Goal: Task Accomplishment & Management: Use online tool/utility

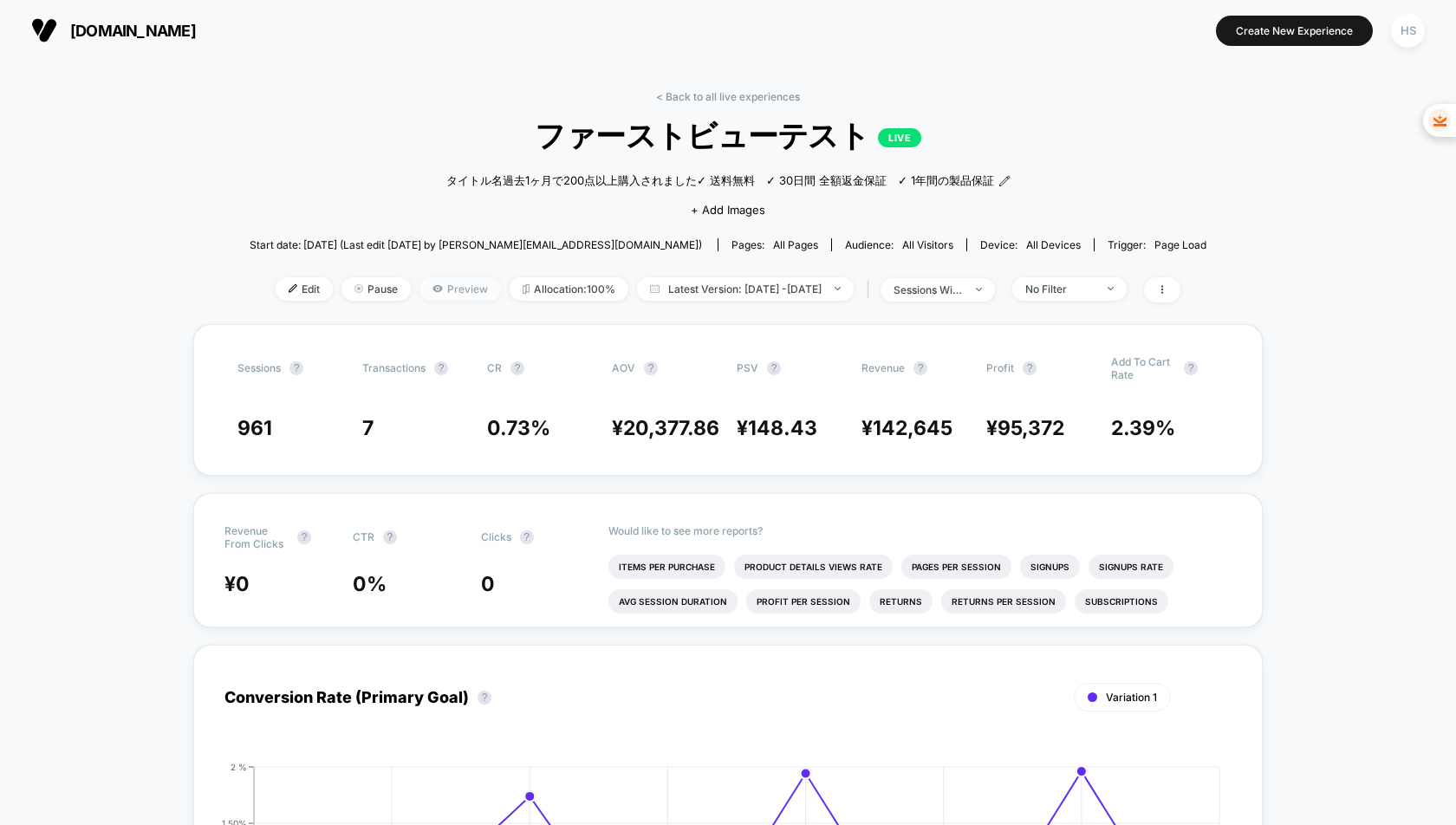
click at [419, 295] on span "Preview" at bounding box center [460, 289] width 81 height 23
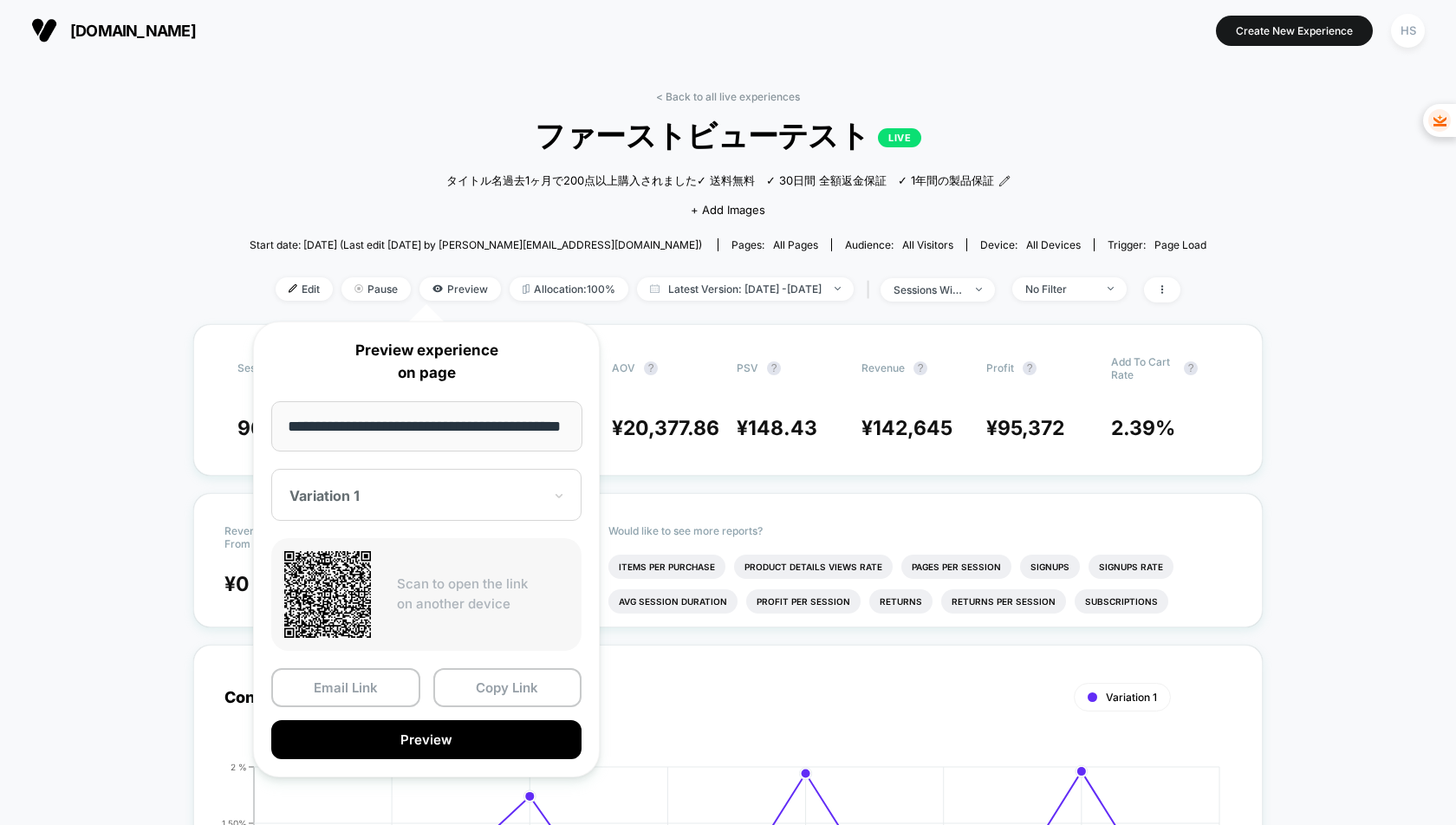
click at [423, 584] on p "Scan to open the link on another device" at bounding box center [482, 594] width 171 height 39
click at [420, 737] on button "Preview" at bounding box center [426, 740] width 310 height 39
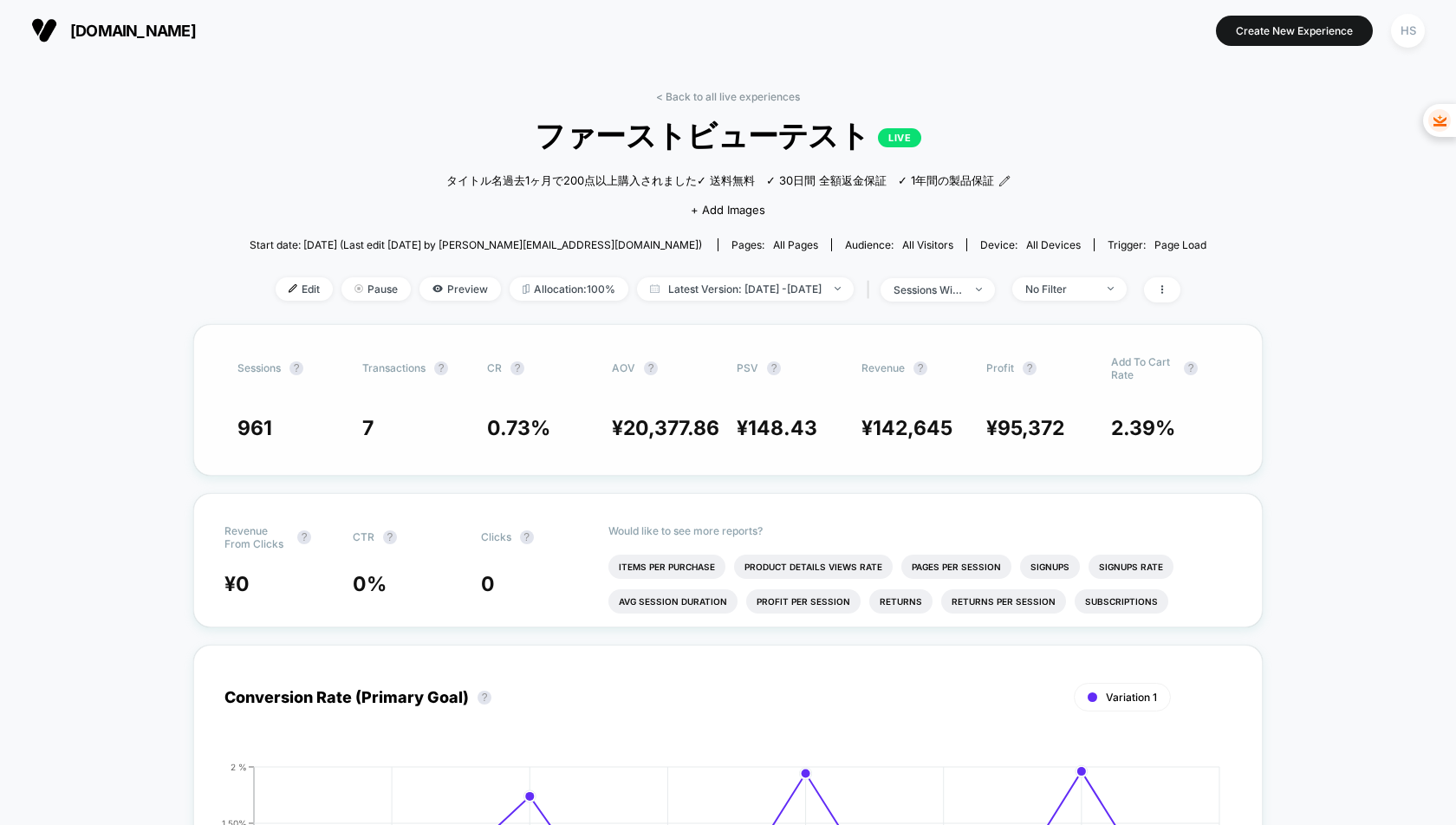
click at [513, 431] on span "0.73 %" at bounding box center [518, 428] width 63 height 24
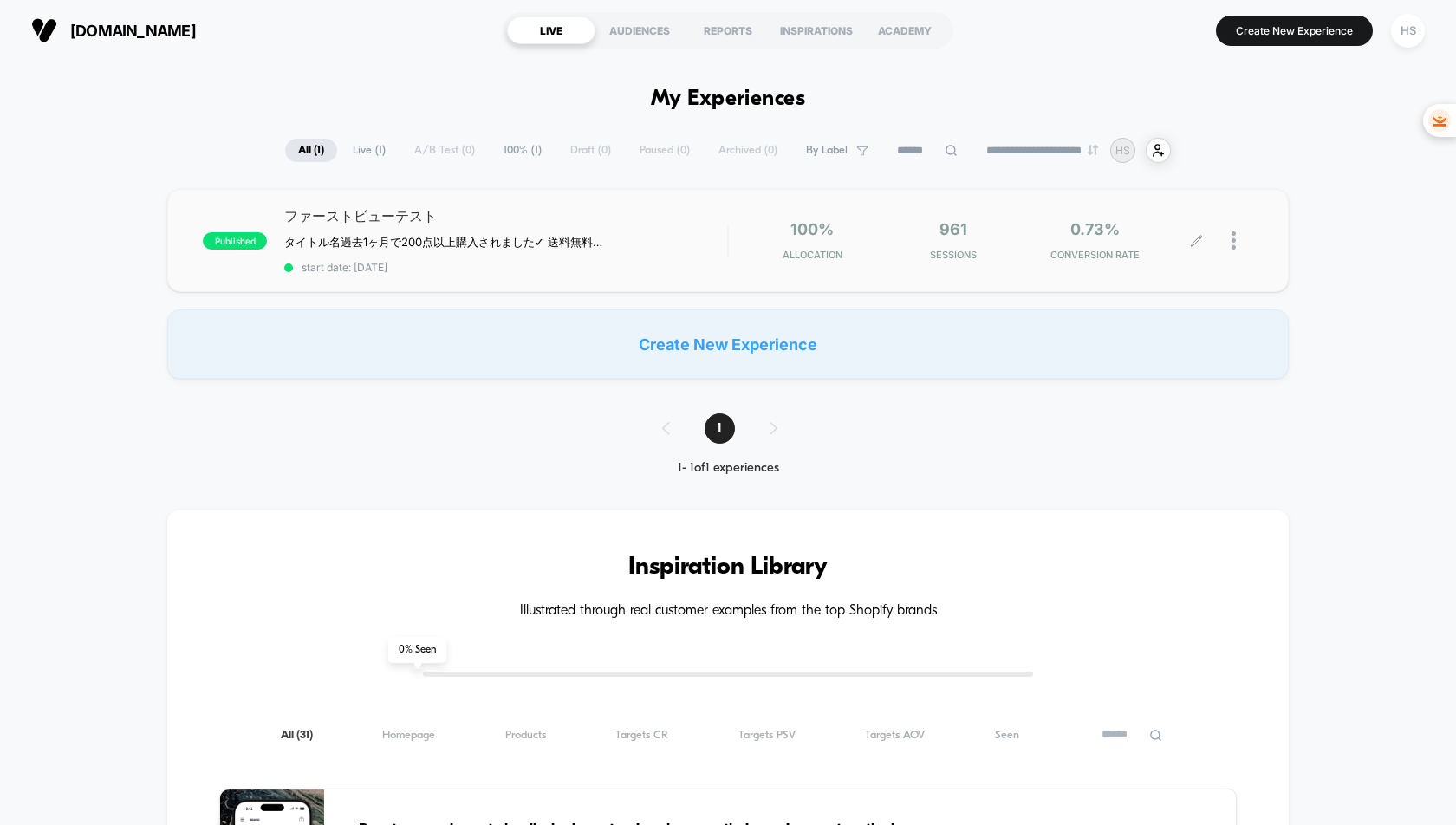
click at [1237, 241] on div at bounding box center [1242, 241] width 21 height 41
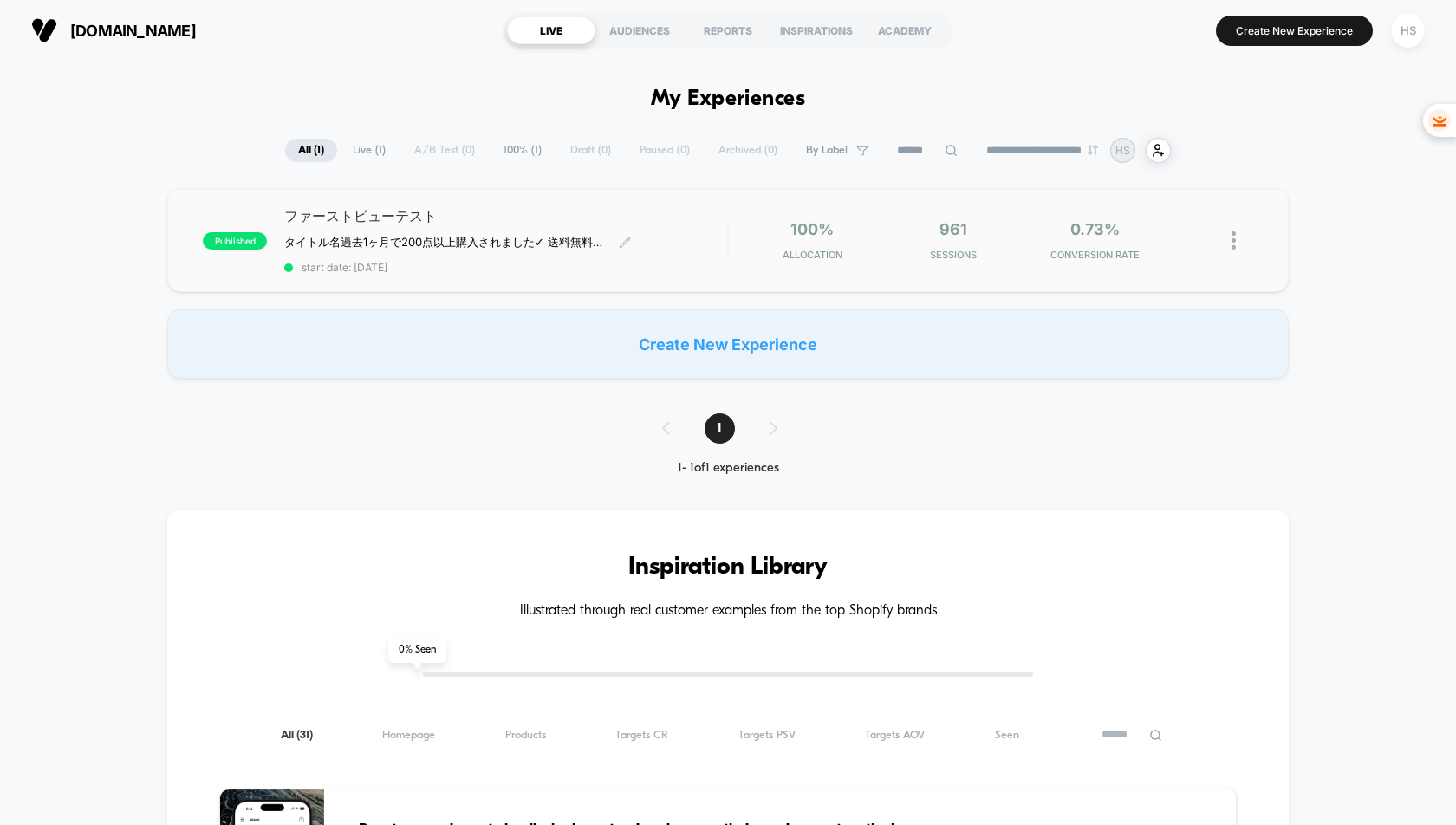
click at [628, 251] on div "タイトル名過去1ヶ月で200点以上購入されました✓ 送料無料　✓ 30日間 全額返金保証　✓ 1年間の製品保証﻿" at bounding box center [457, 243] width 347 height 16
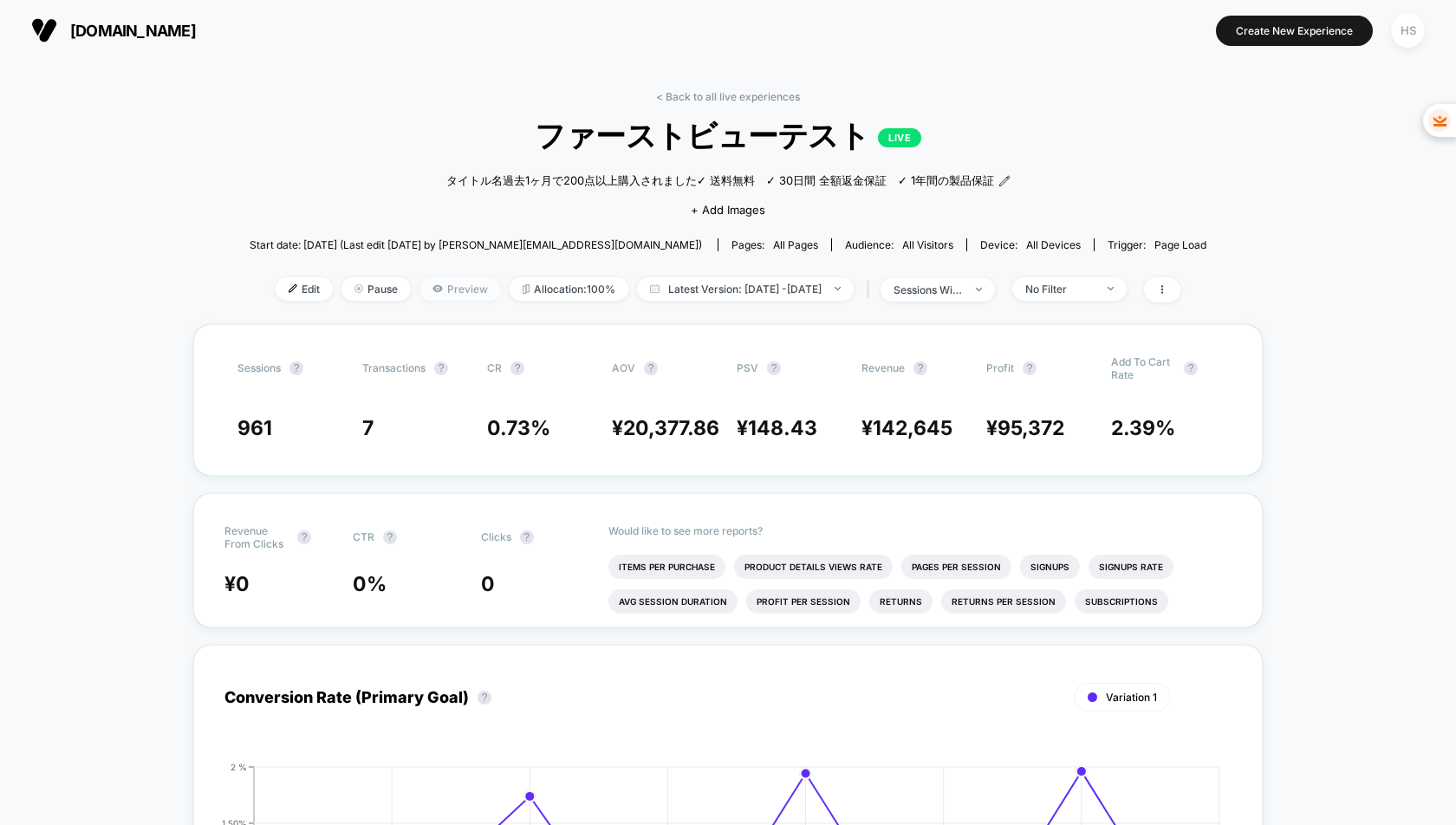
click at [432, 293] on icon at bounding box center [437, 288] width 10 height 10
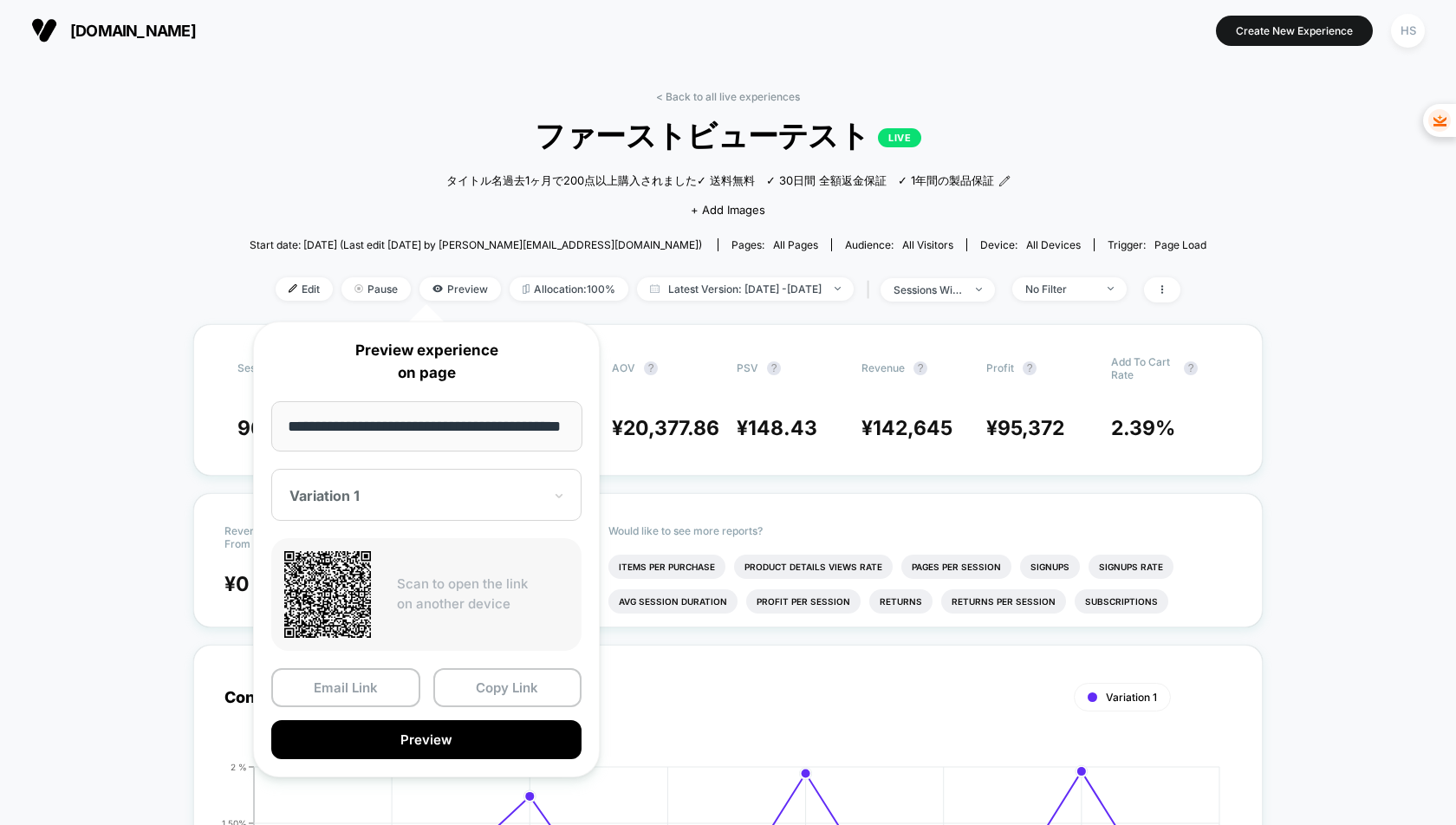
click at [479, 492] on div at bounding box center [416, 495] width 253 height 18
click at [446, 583] on div "CONTROL" at bounding box center [426, 587] width 292 height 31
click at [442, 739] on button "Preview" at bounding box center [426, 740] width 310 height 39
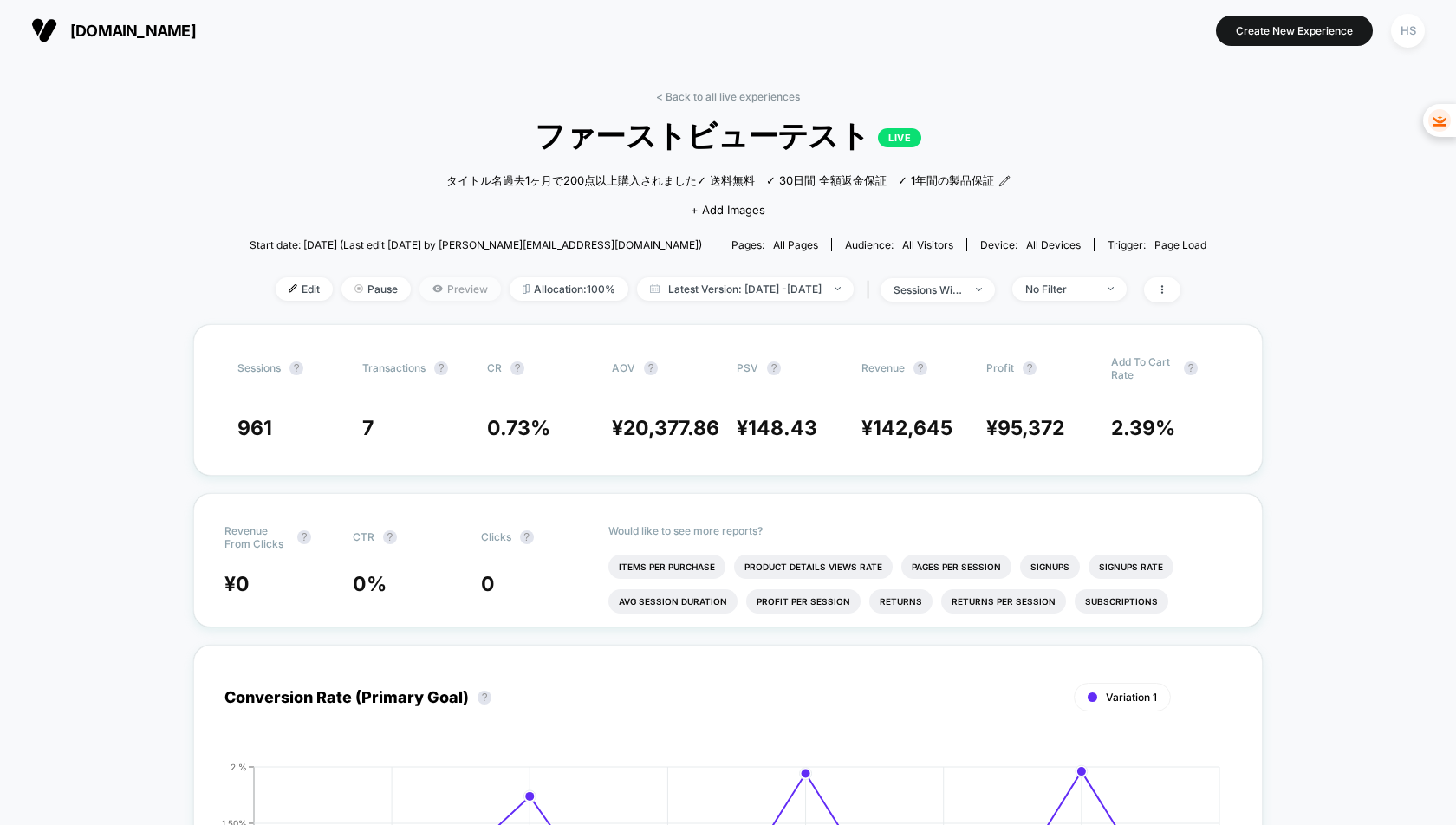
click at [429, 290] on span "Preview" at bounding box center [460, 289] width 81 height 23
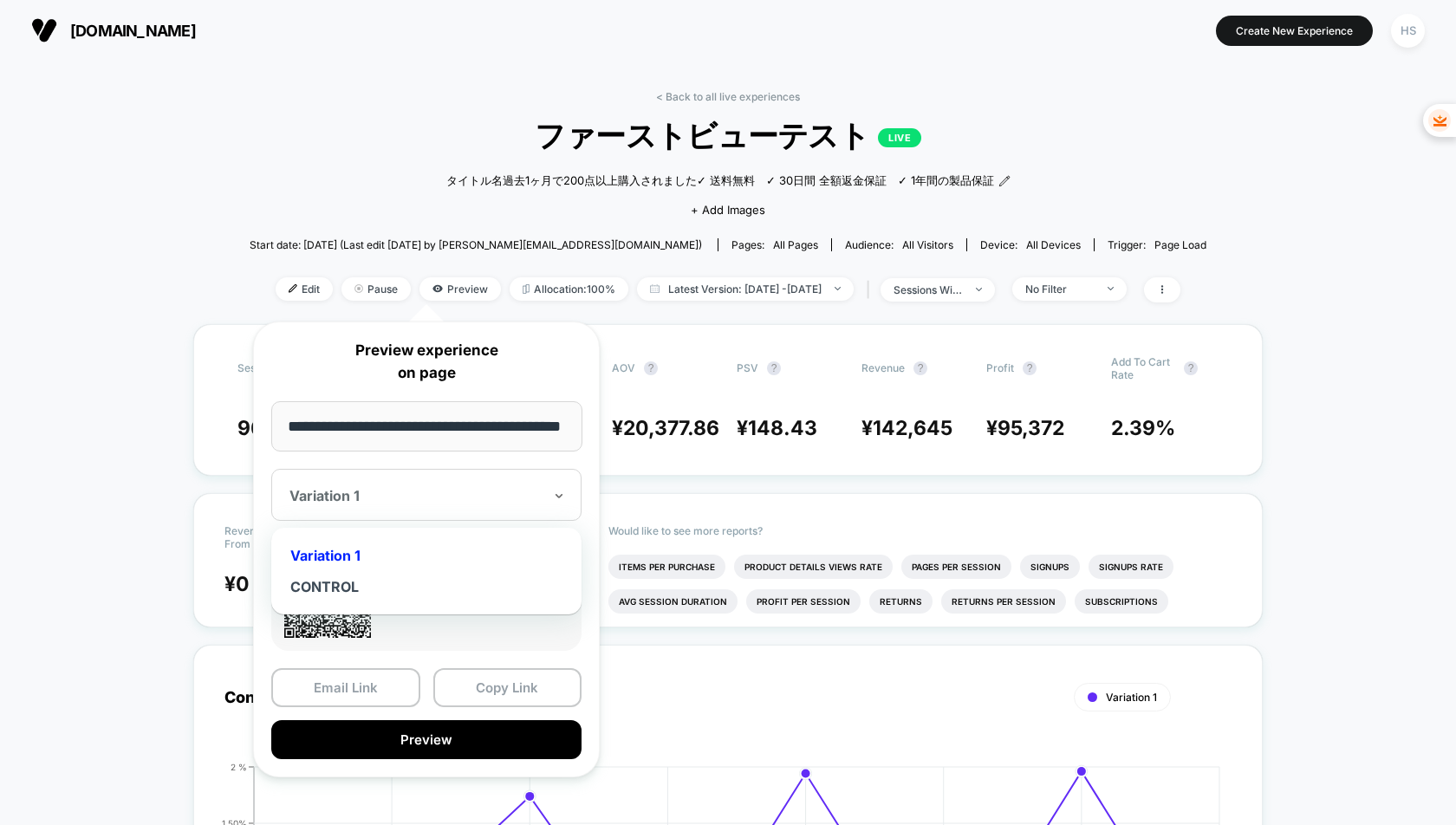
click at [442, 487] on div at bounding box center [416, 495] width 253 height 18
click at [348, 586] on div "CONTROL" at bounding box center [426, 587] width 292 height 31
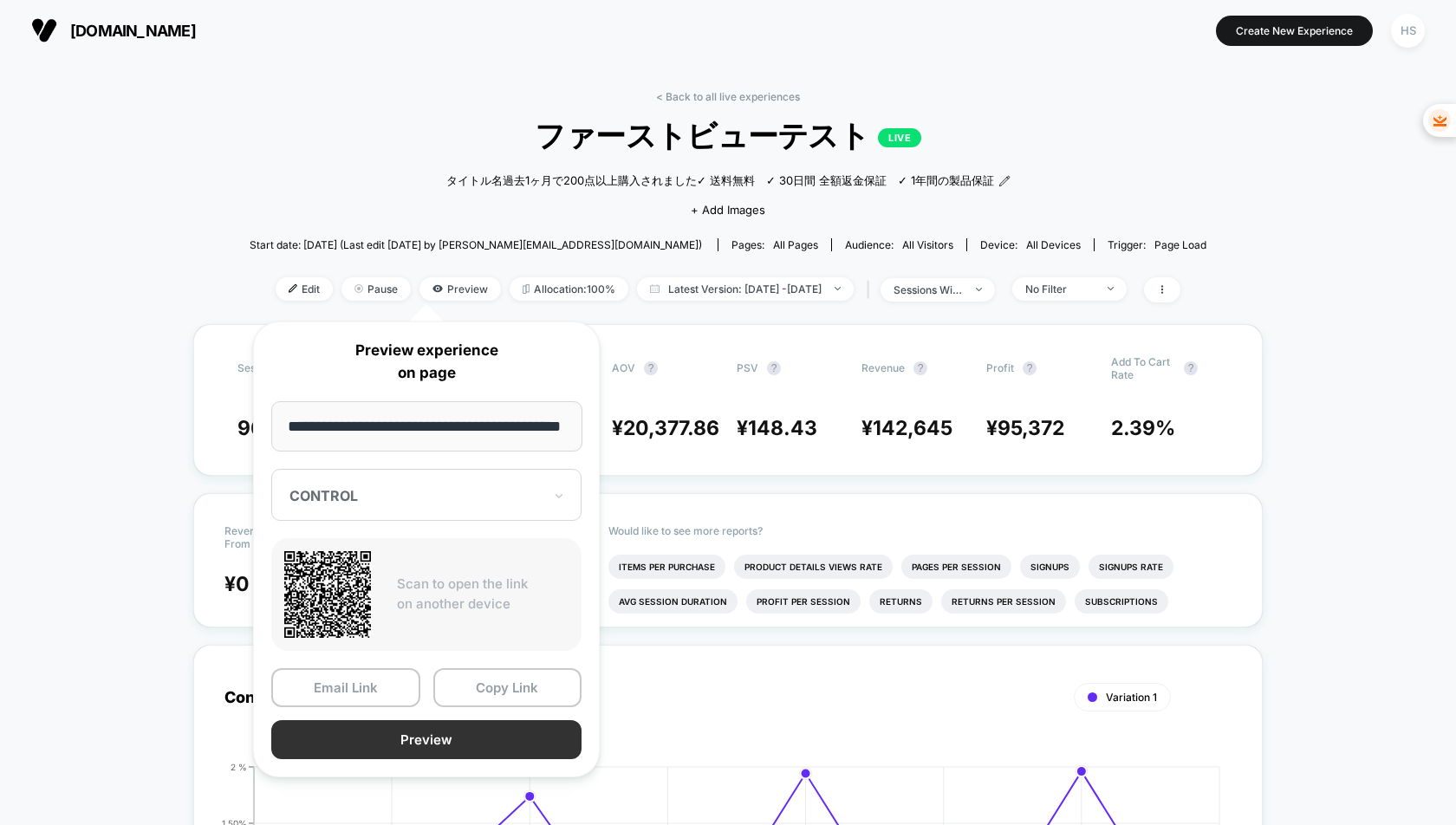
click at [380, 734] on button "Preview" at bounding box center [426, 740] width 310 height 39
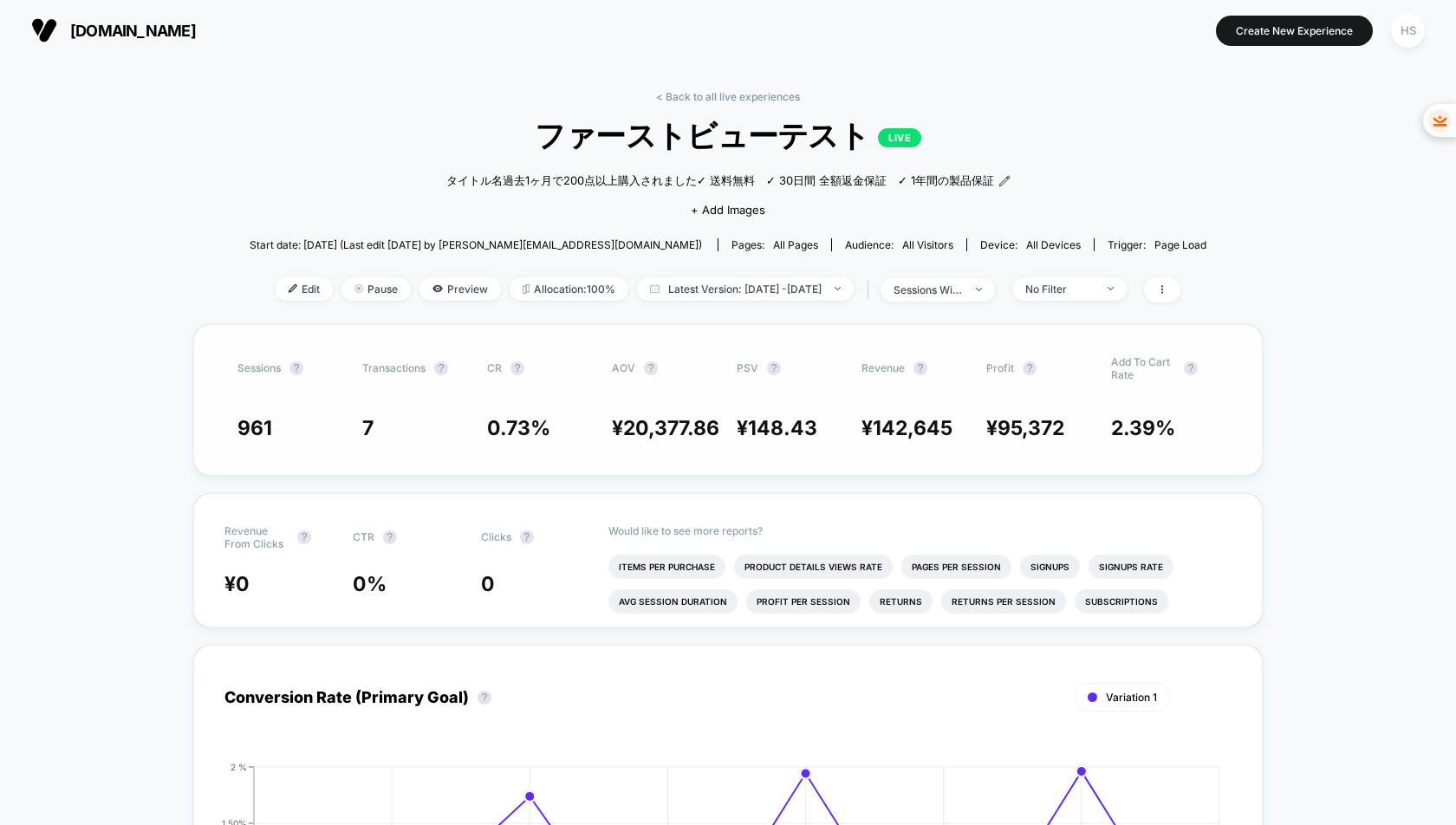
click at [695, 431] on span "20,377.86" at bounding box center [671, 428] width 96 height 24
click at [519, 295] on span "Allocation: 100%" at bounding box center [569, 289] width 118 height 23
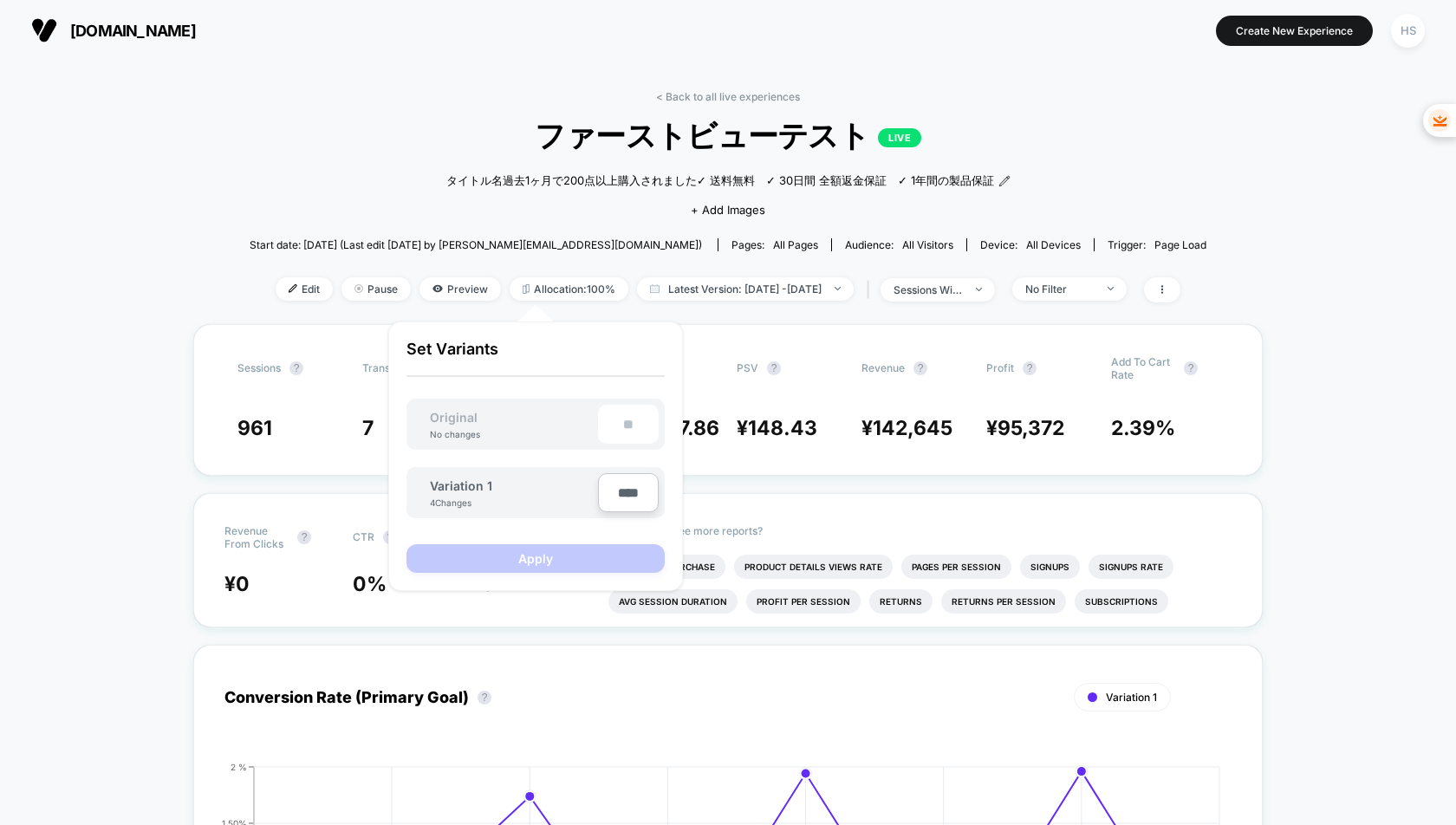
click at [516, 506] on div "Variation 1 4 Changes" at bounding box center [505, 493] width 185 height 38
click at [366, 315] on div "< Back to all live experiences ファーストビューテスト LIVE タイトル名 過去1ヶ月で200点以上購入されました ✓ 送料無…" at bounding box center [728, 206] width 957 height 234
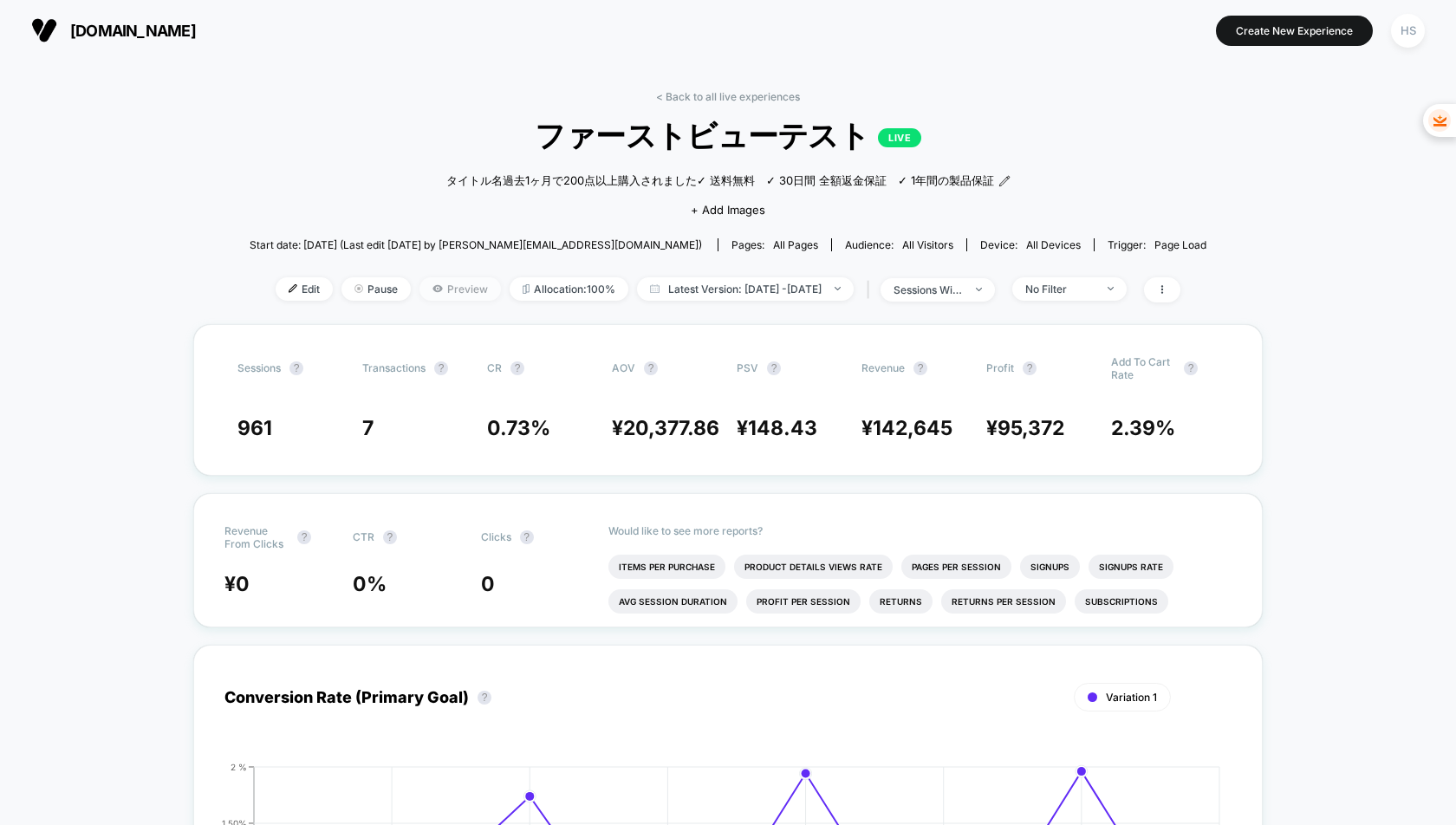
click at [432, 294] on icon at bounding box center [437, 288] width 10 height 10
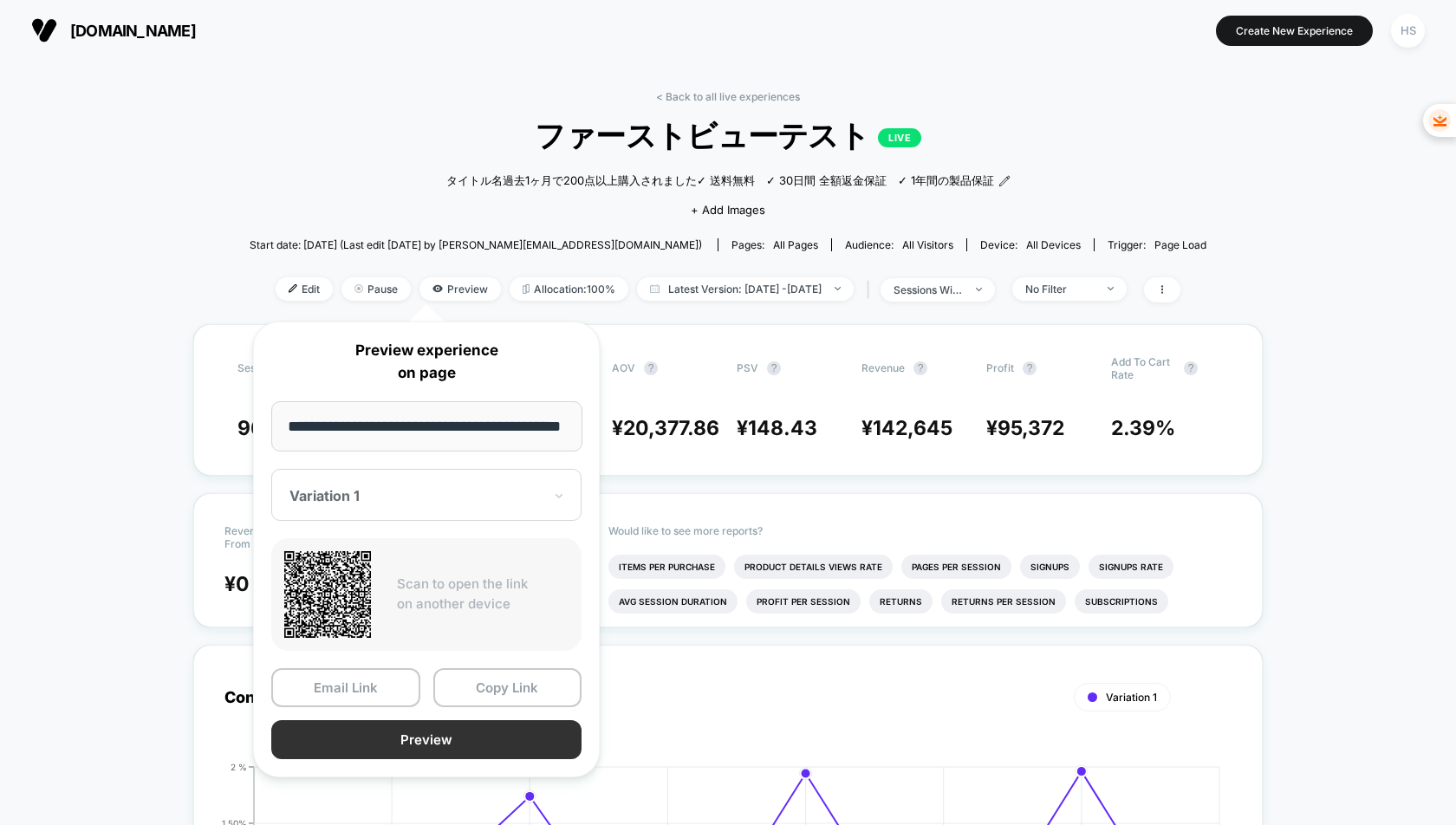
click at [439, 730] on button "Preview" at bounding box center [426, 740] width 310 height 39
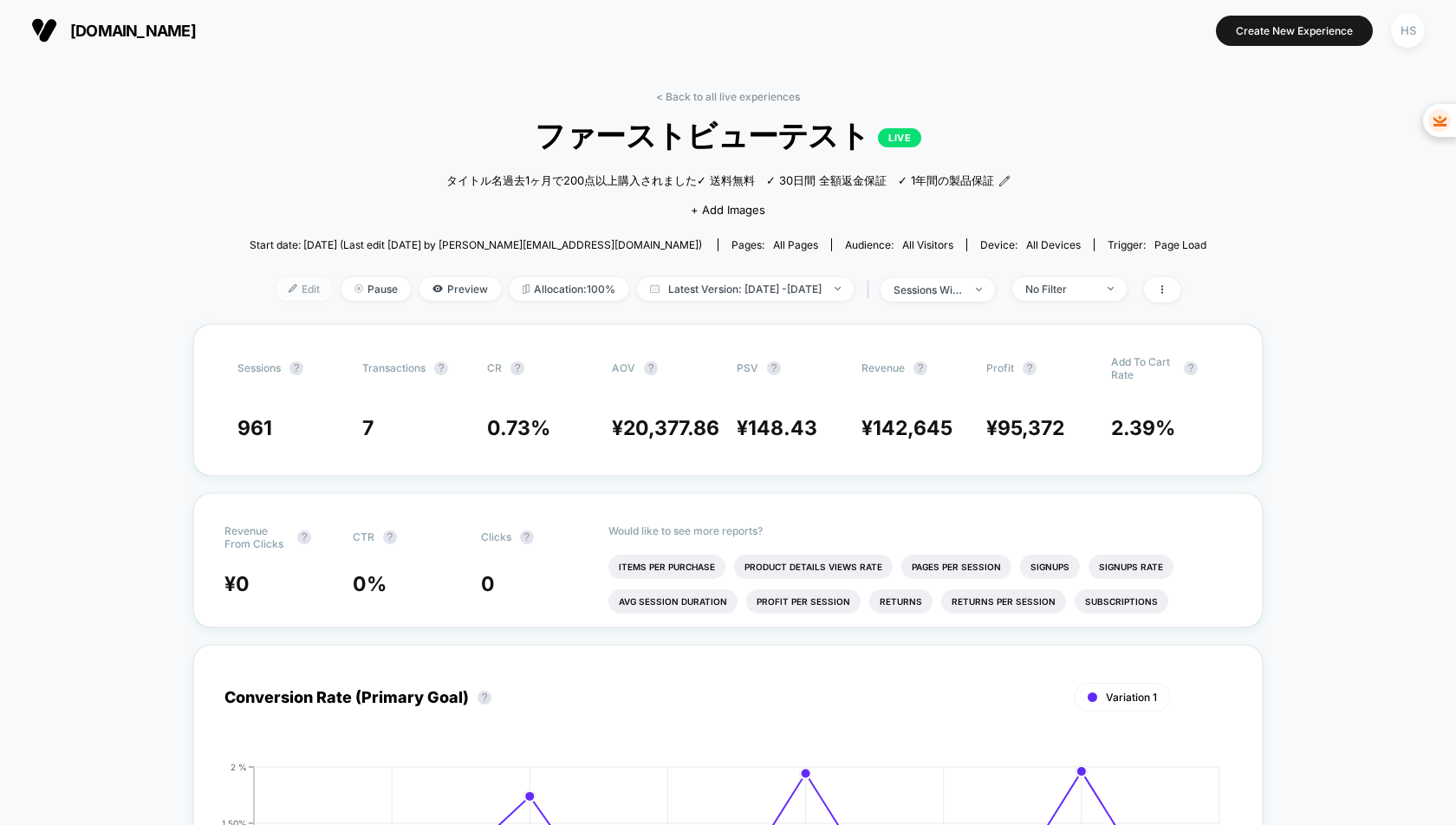
click at [276, 292] on span "Edit" at bounding box center [305, 289] width 57 height 23
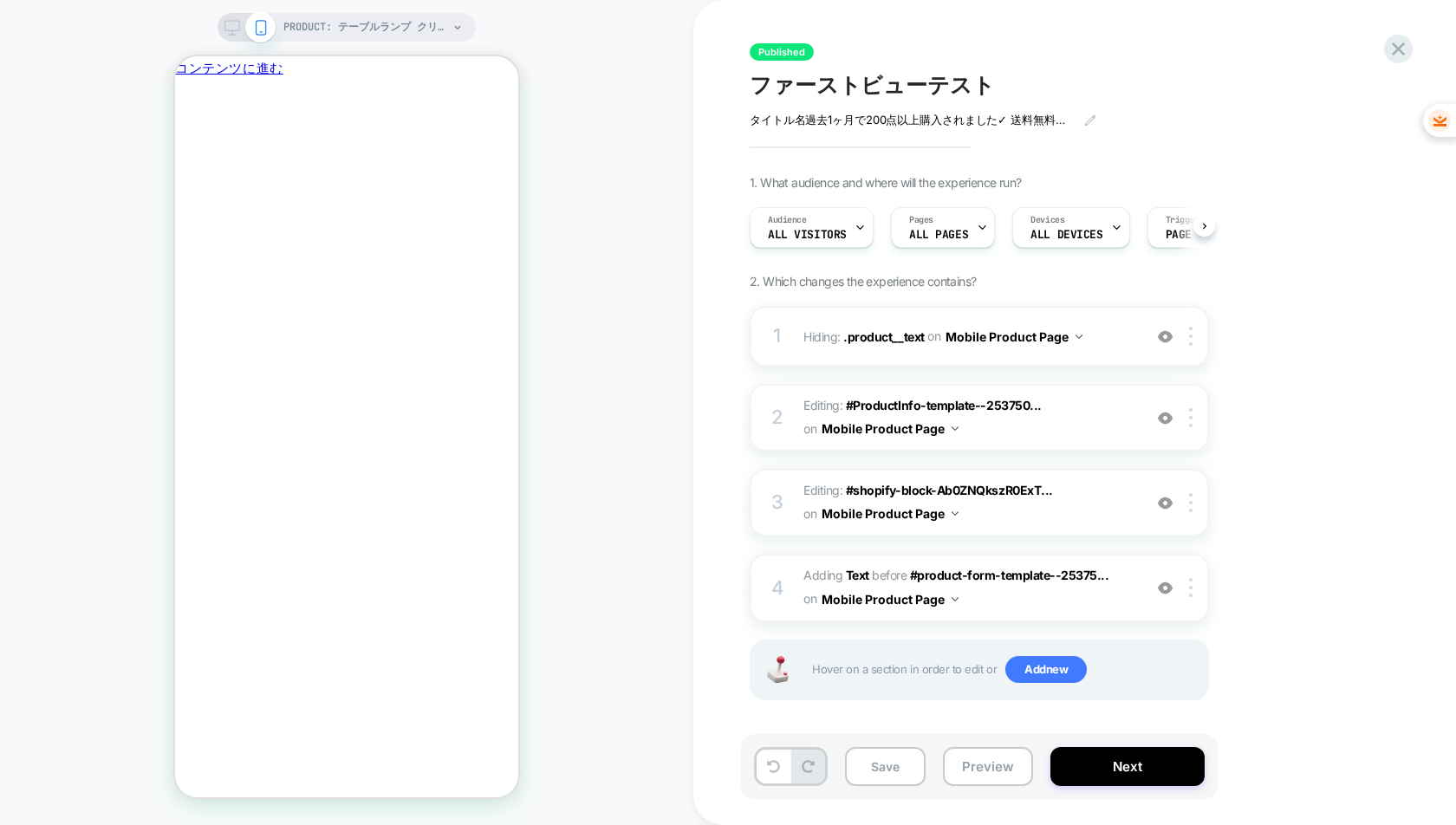
scroll to position [0, 1]
click at [197, 164] on icon "閉じる" at bounding box center [191, 171] width 15 height 15
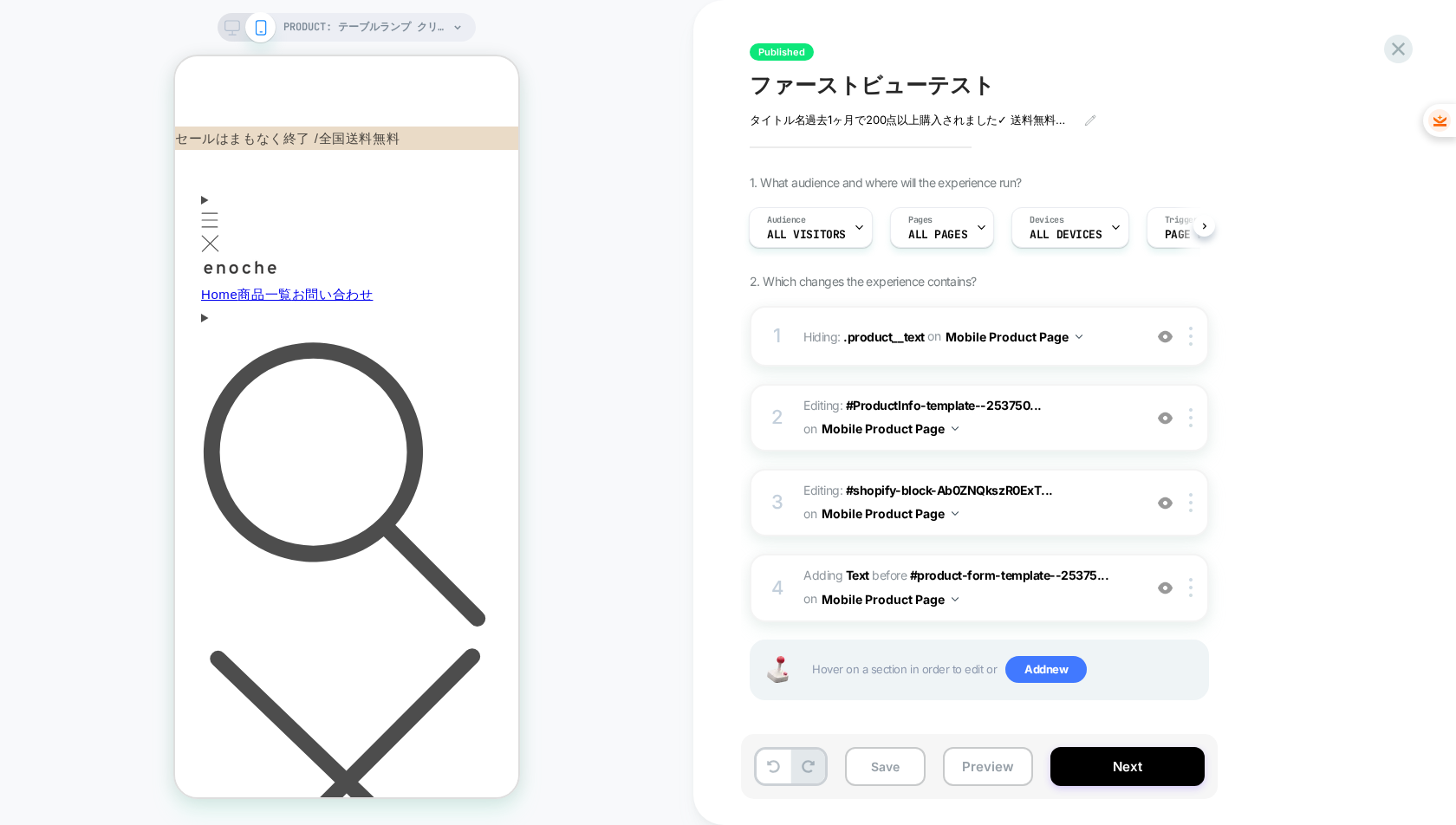
scroll to position [0, 0]
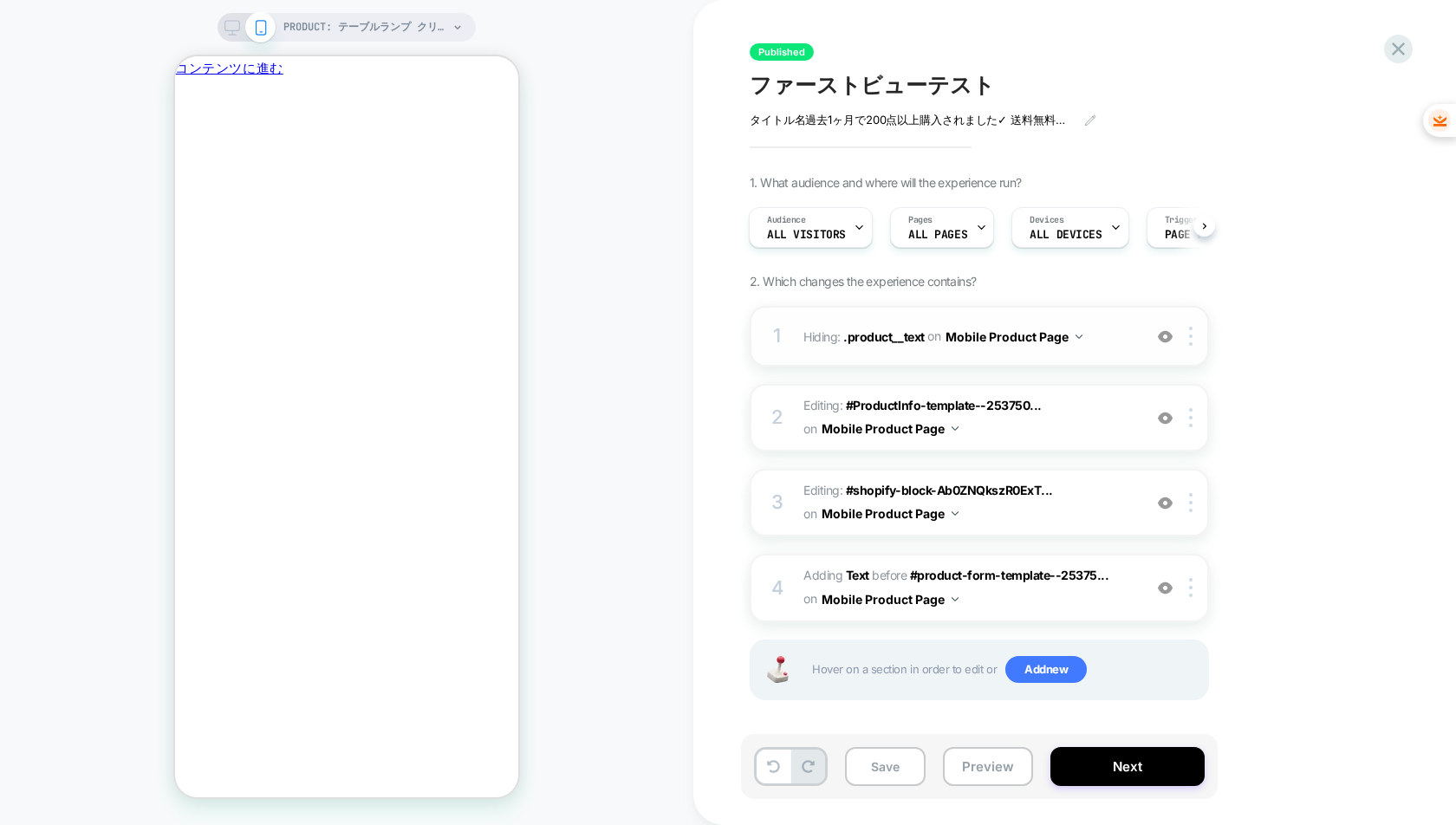
click at [1164, 342] on img at bounding box center [1165, 337] width 15 height 15
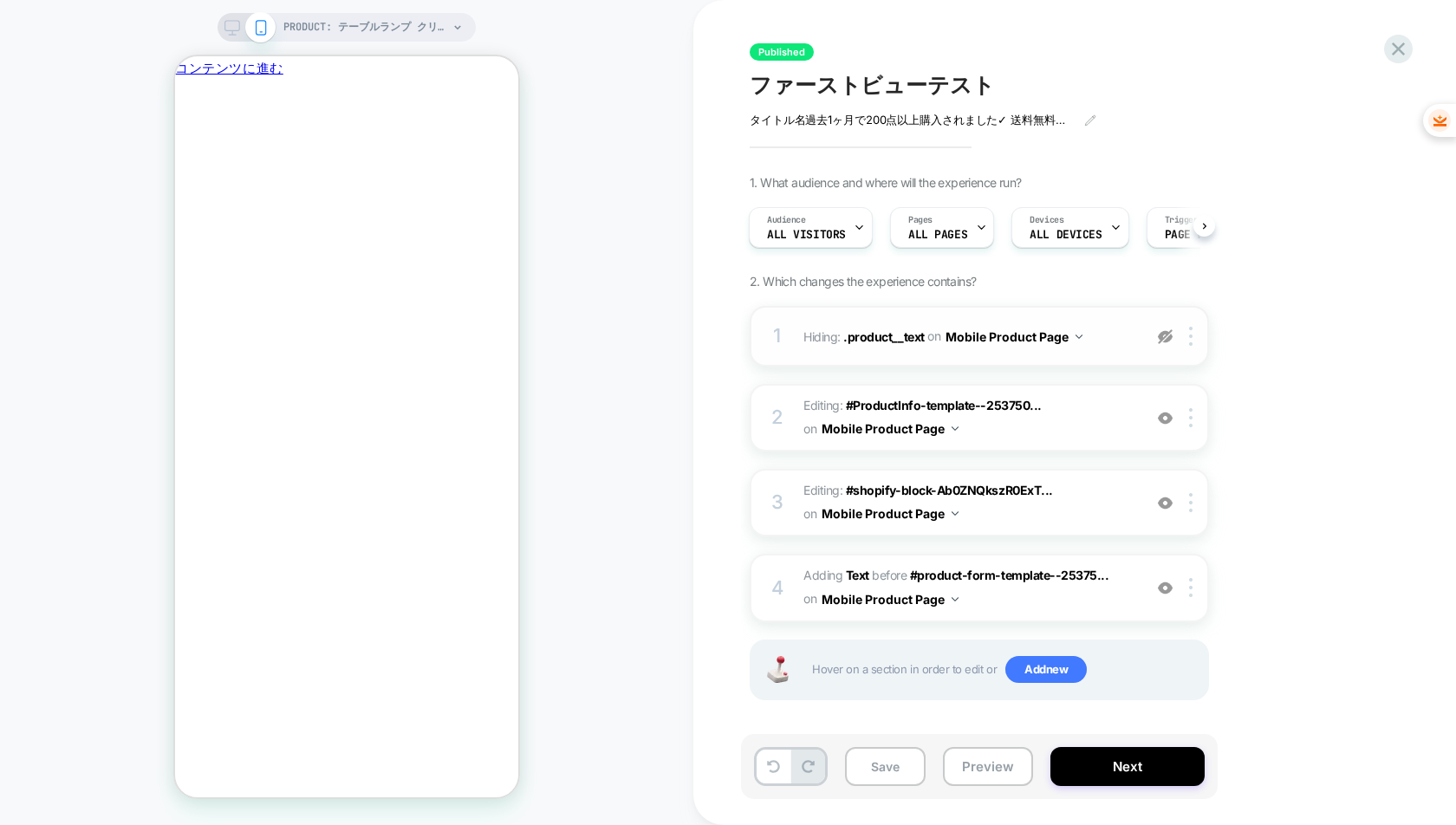
click at [1164, 342] on img at bounding box center [1165, 337] width 15 height 15
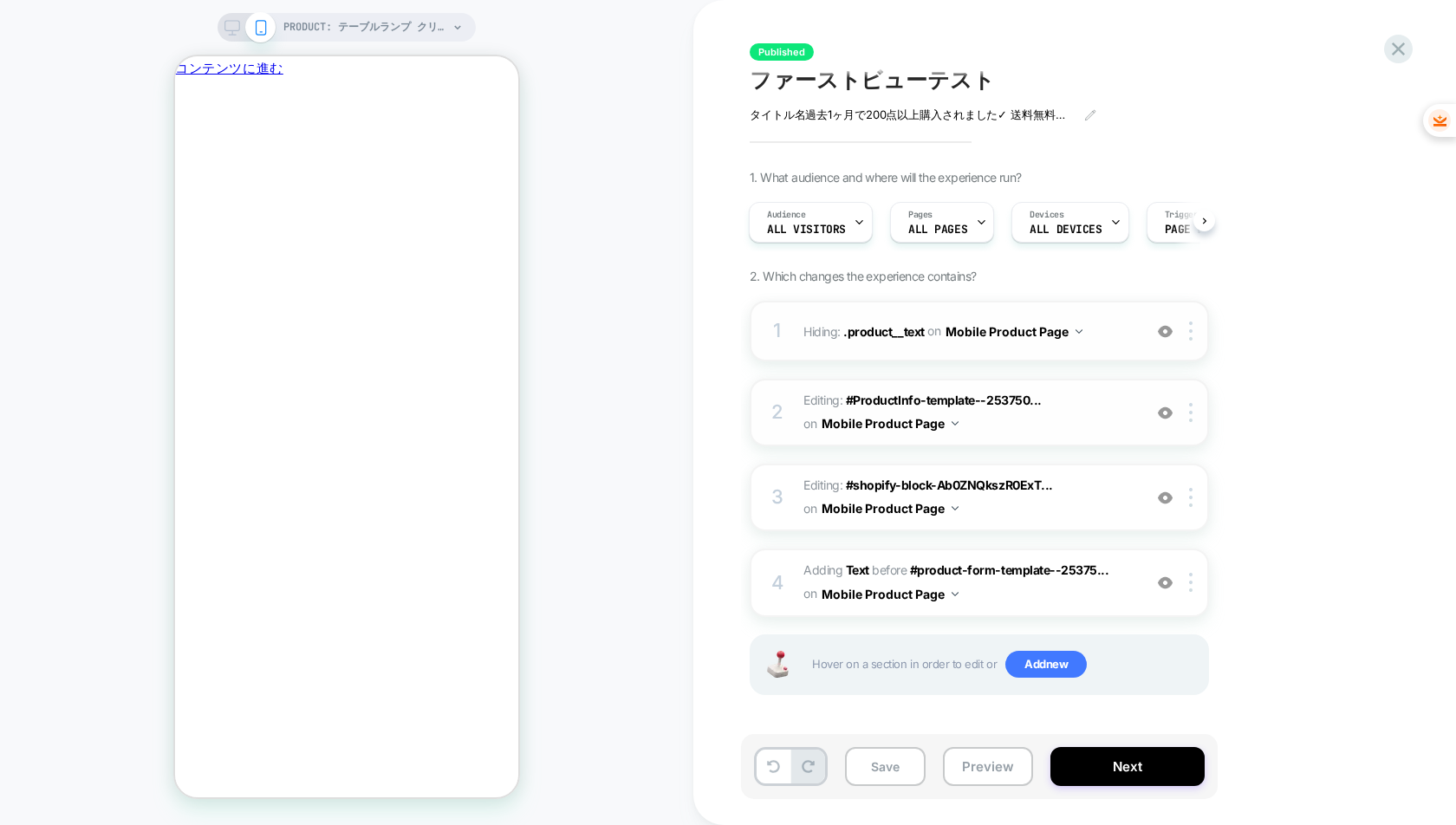
click at [1167, 418] on img at bounding box center [1165, 413] width 15 height 15
click at [1164, 495] on img at bounding box center [1165, 498] width 15 height 15
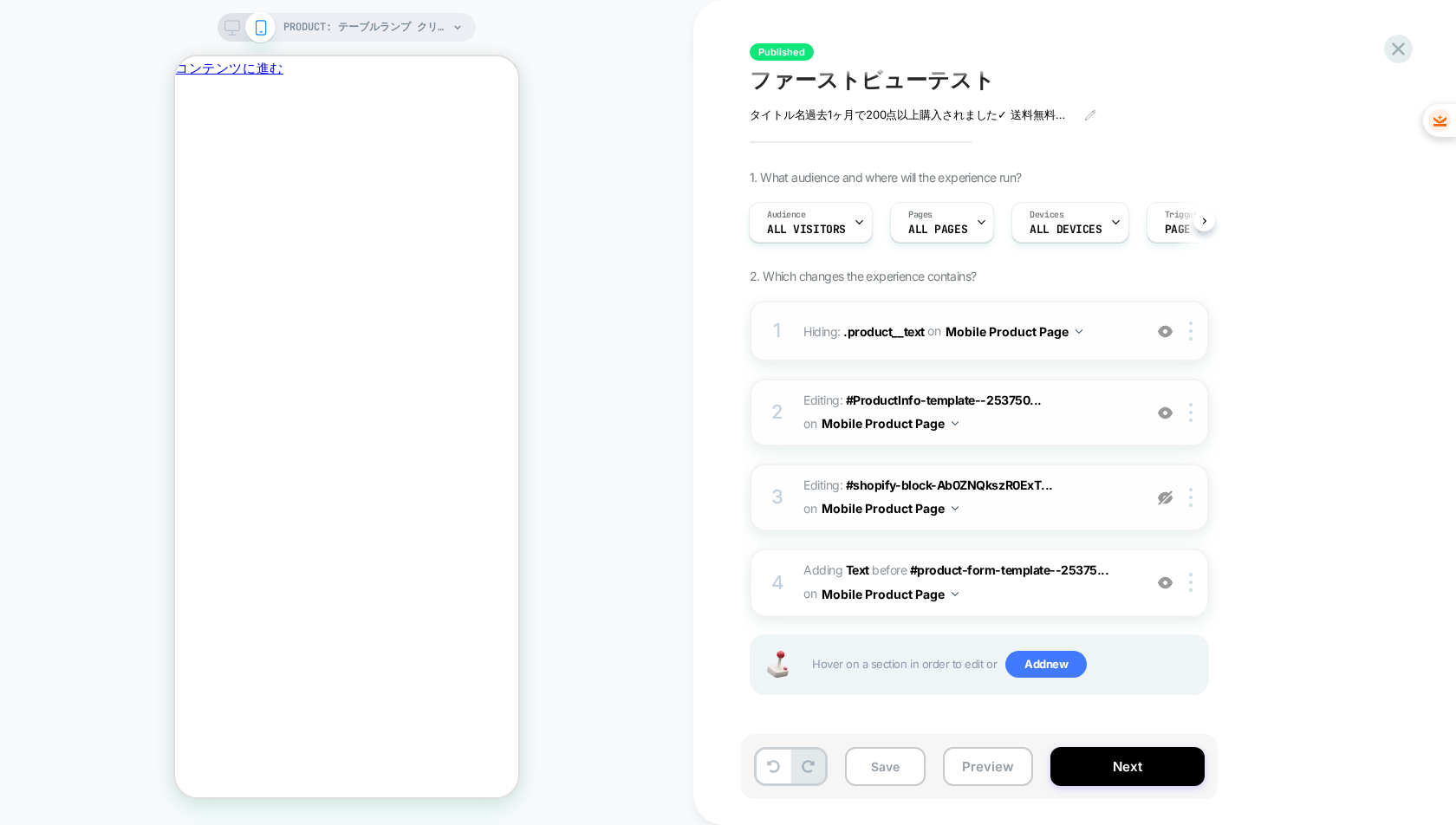
click at [1164, 495] on img at bounding box center [1165, 498] width 15 height 15
click at [1166, 579] on img at bounding box center [1165, 583] width 15 height 15
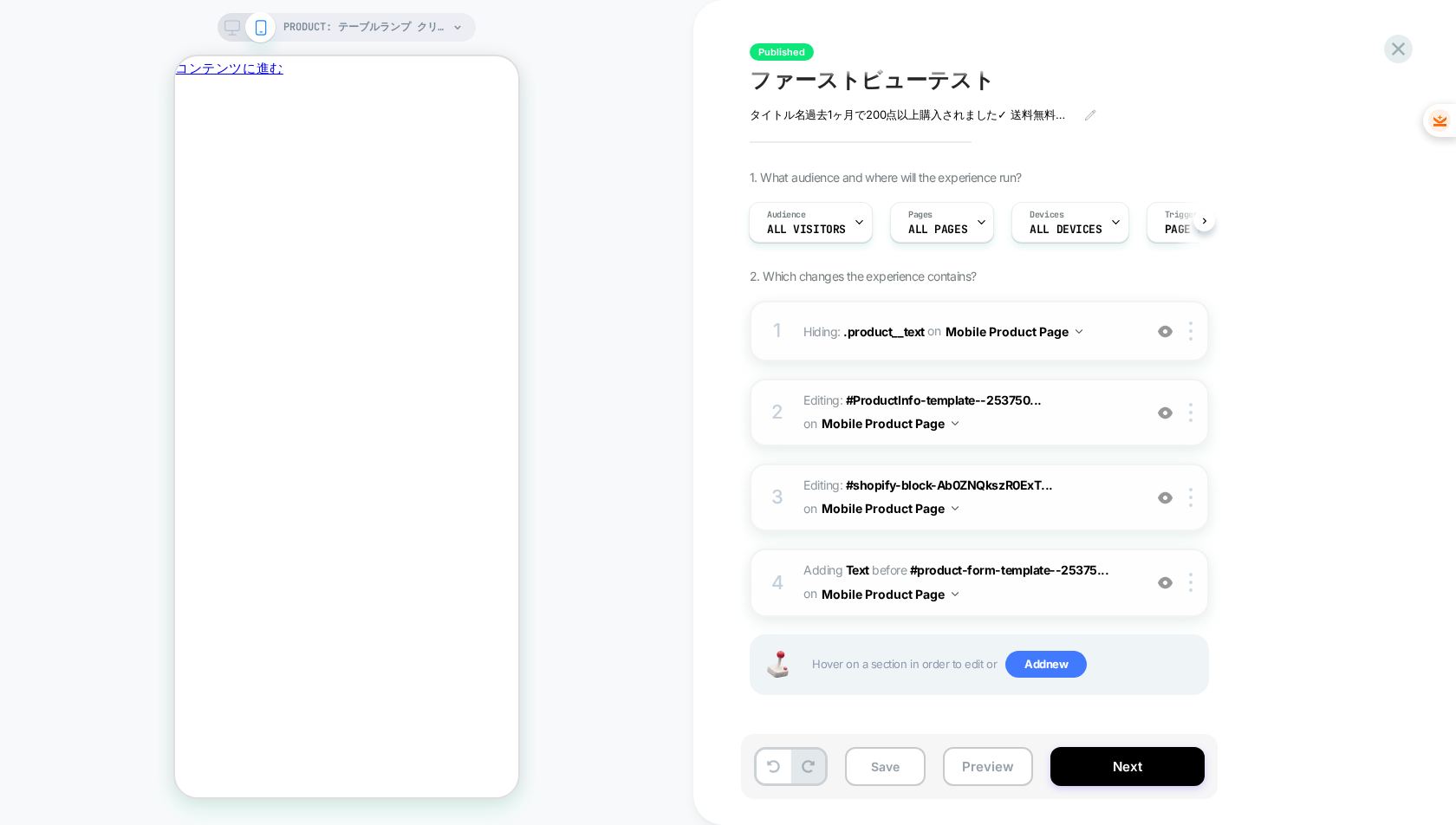
click at [1166, 579] on img at bounding box center [1165, 583] width 15 height 15
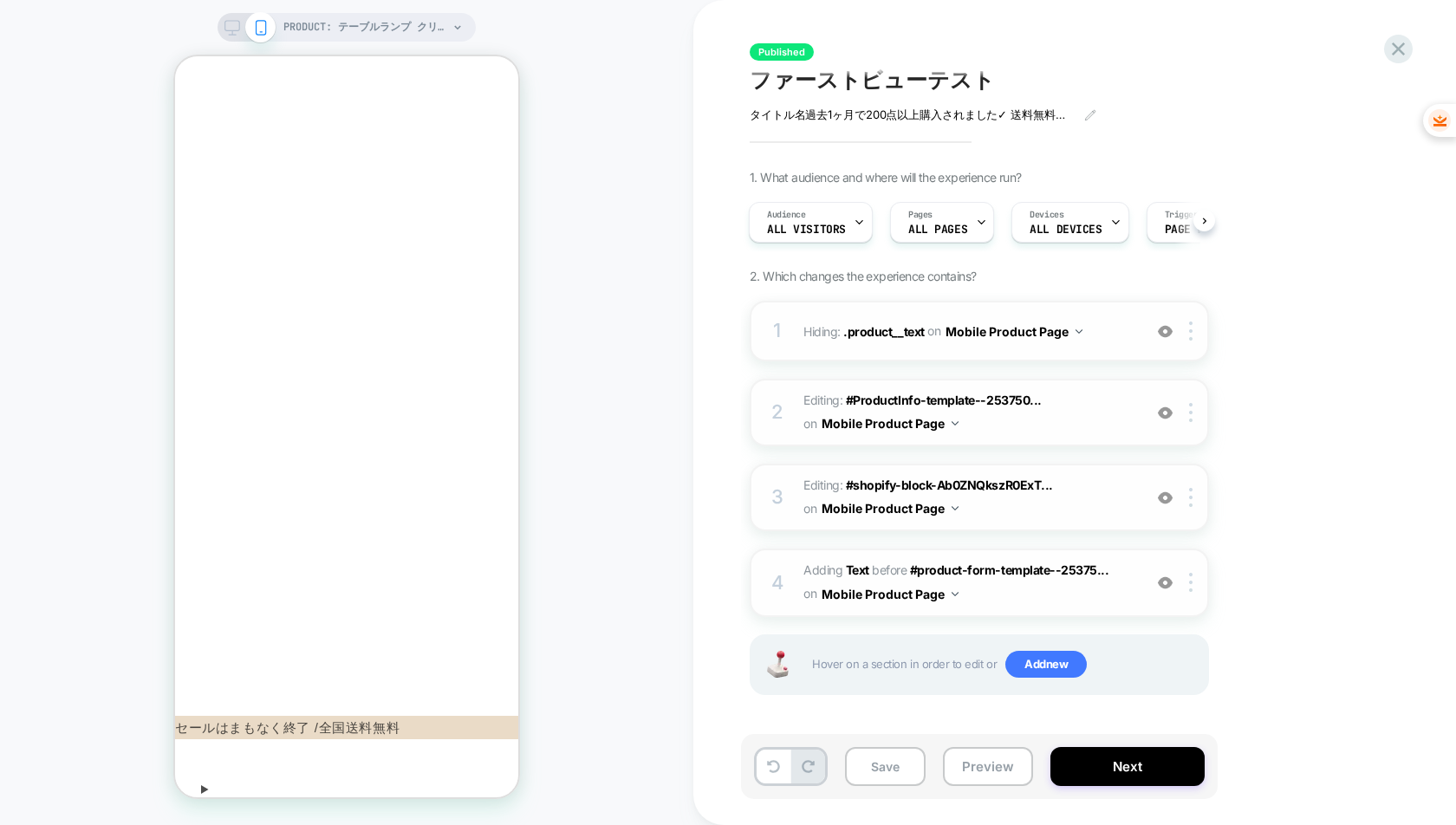
click at [1159, 579] on img at bounding box center [1165, 583] width 15 height 15
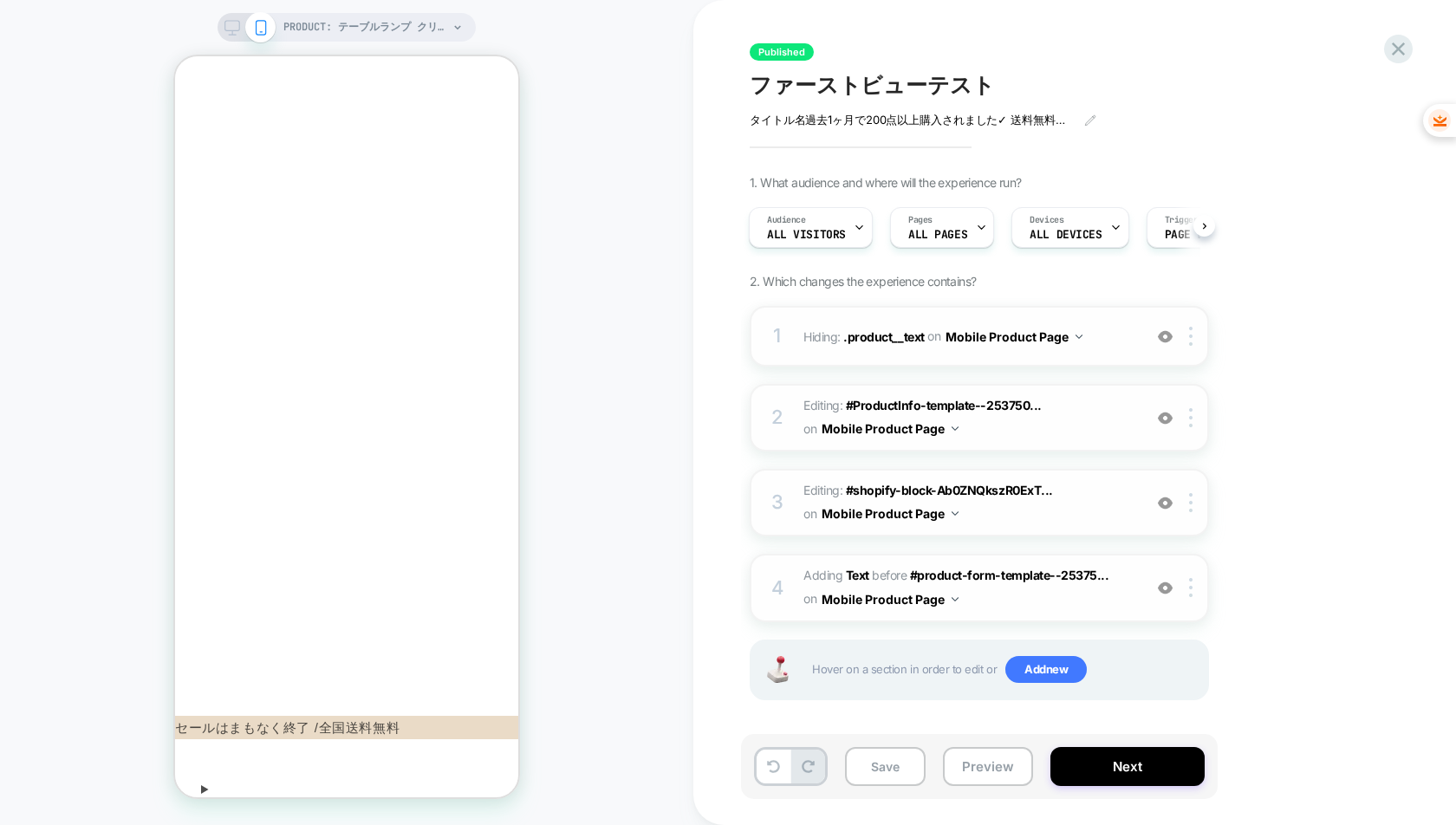
click at [581, 311] on div "PRODUCT: テーブルランプ クリスタル ランタン™️ [led table lamp 001] PRODUCT: テーブルランプ クリスタル ランタン™…" at bounding box center [346, 413] width 693 height 791
click at [612, 133] on div "PRODUCT: テーブルランプ クリスタル ランタン™️ [led table lamp 001] PRODUCT: テーブルランプ クリスタル ランタン™…" at bounding box center [346, 413] width 693 height 791
click at [59, 99] on div "PRODUCT: テーブルランプ クリスタル ランタン™️ [led table lamp 001] PRODUCT: テーブルランプ クリスタル ランタン™…" at bounding box center [346, 413] width 693 height 791
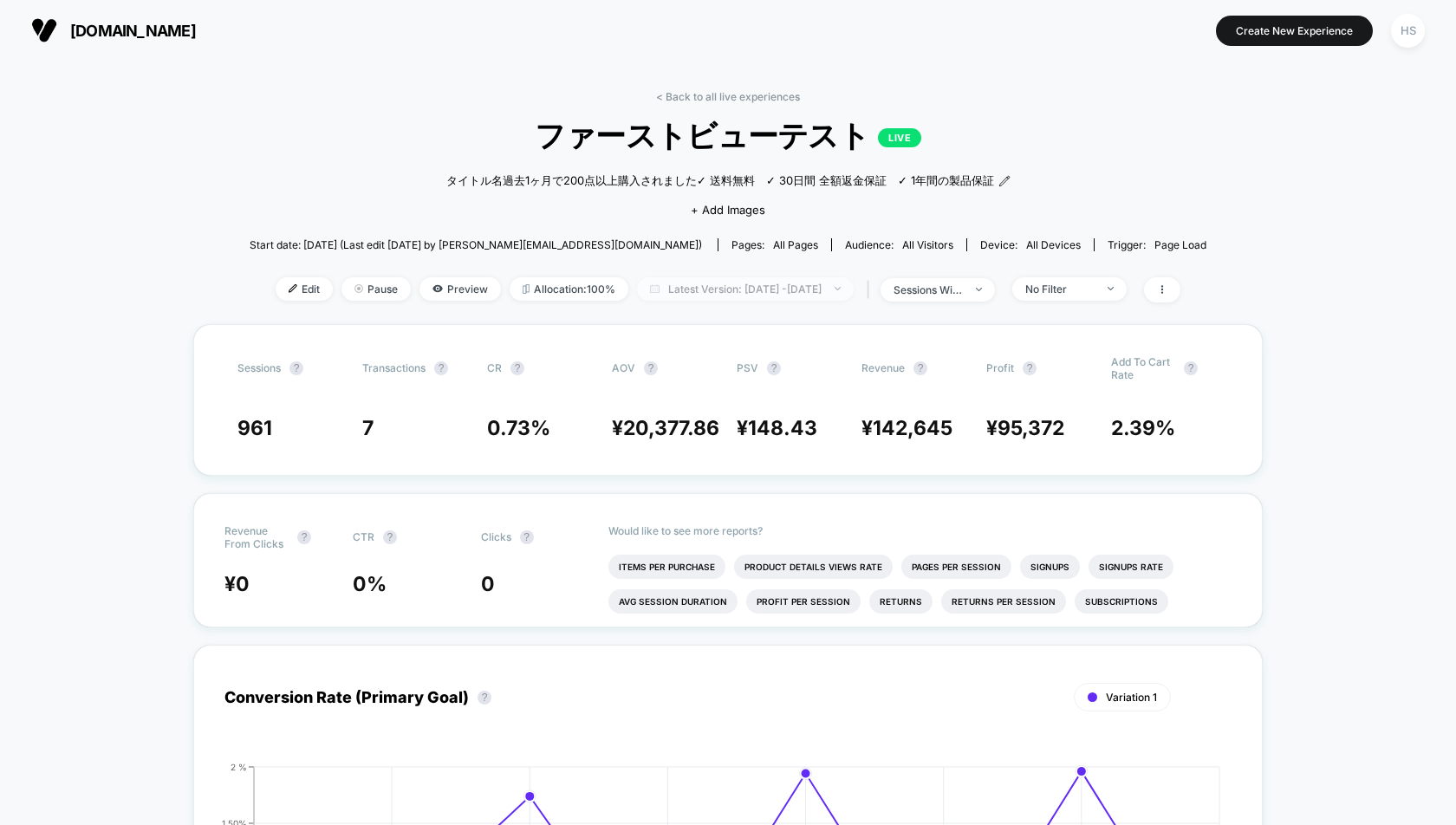
click at [788, 292] on span "Latest Version: [DATE] - [DATE]" at bounding box center [745, 289] width 217 height 23
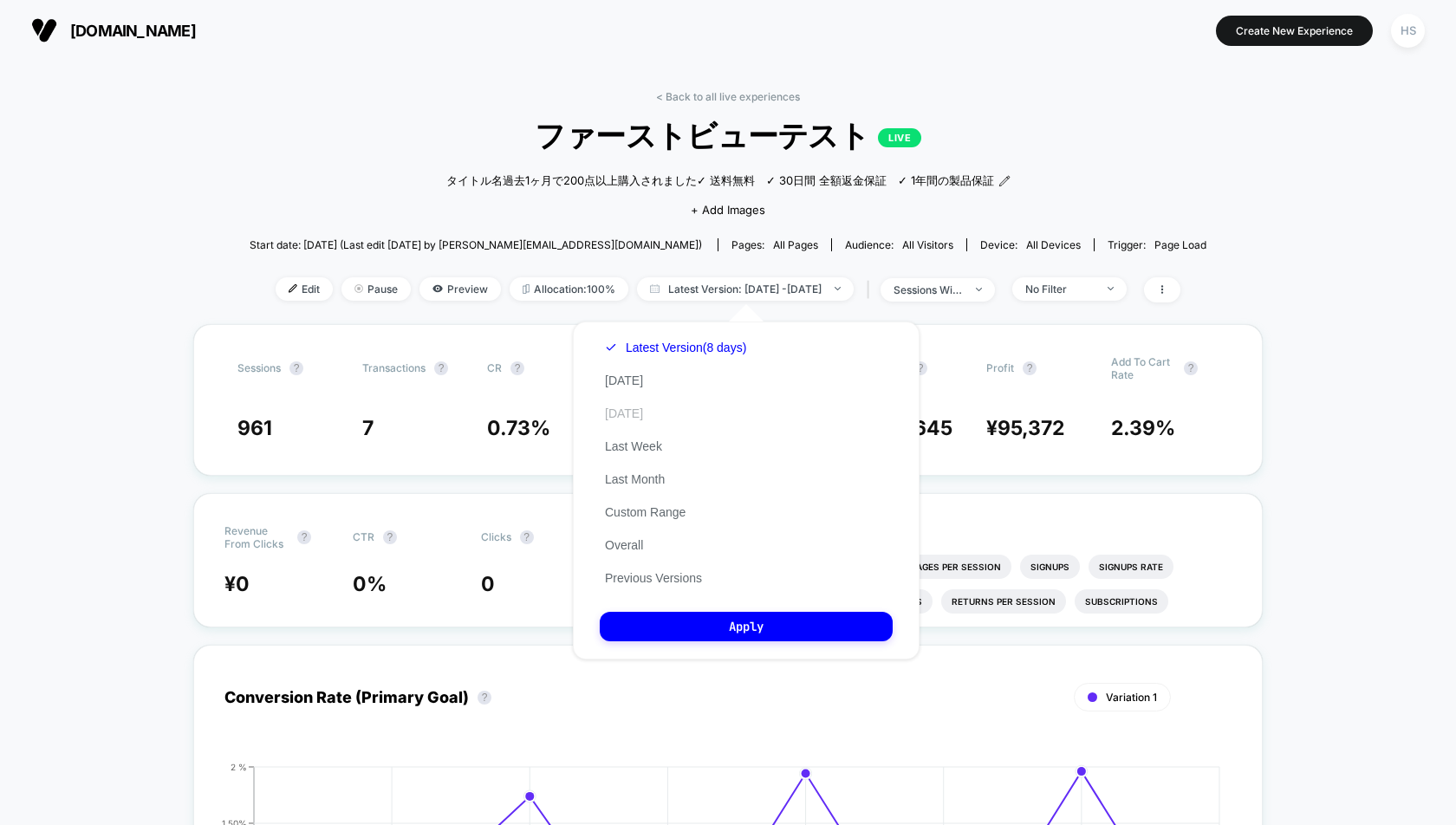
click at [621, 412] on button "[DATE]" at bounding box center [624, 413] width 48 height 16
click at [714, 617] on button "Apply" at bounding box center [746, 627] width 292 height 30
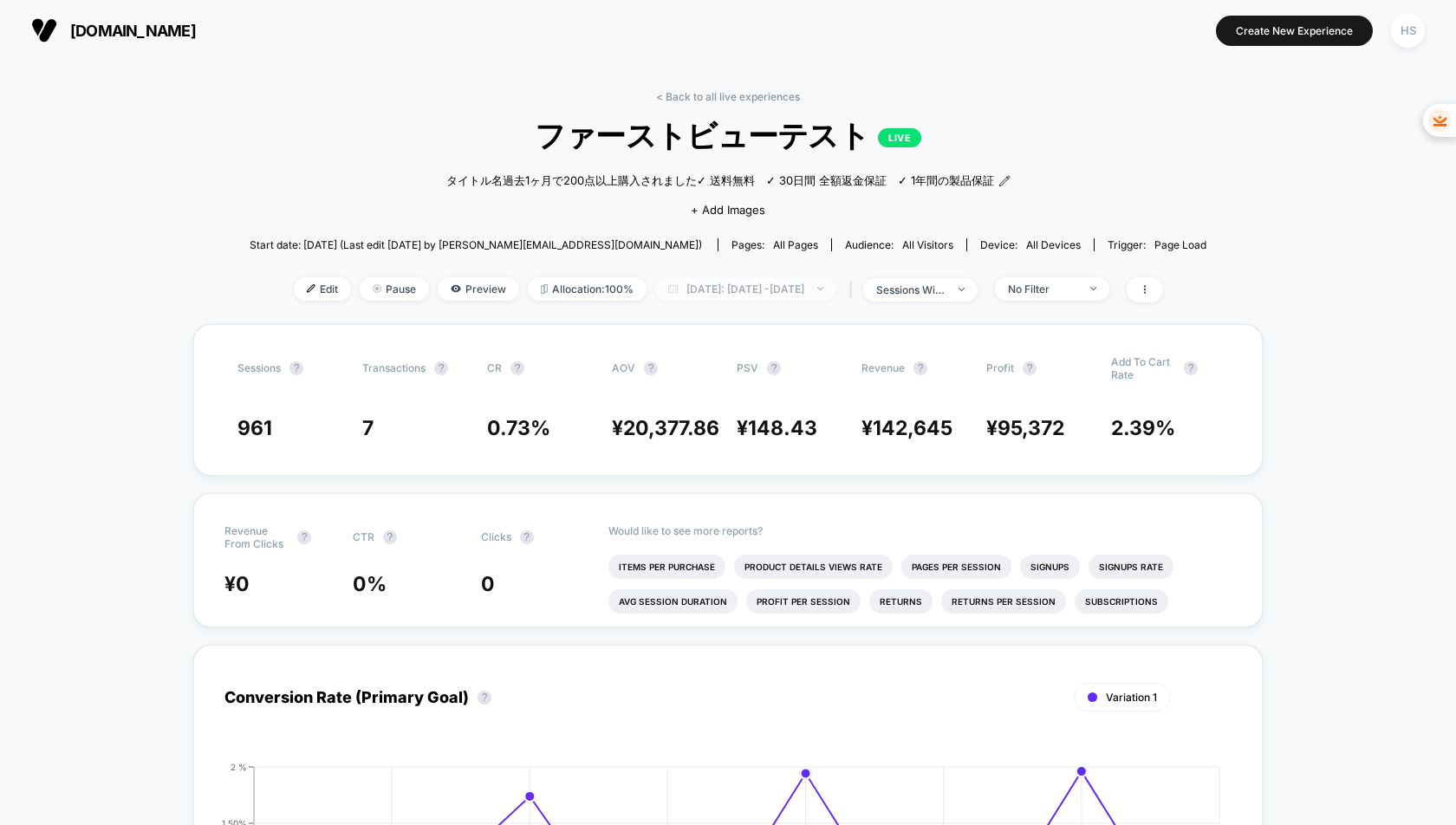
click at [694, 288] on span "[DATE]: [DATE] - [DATE]" at bounding box center [746, 289] width 181 height 23
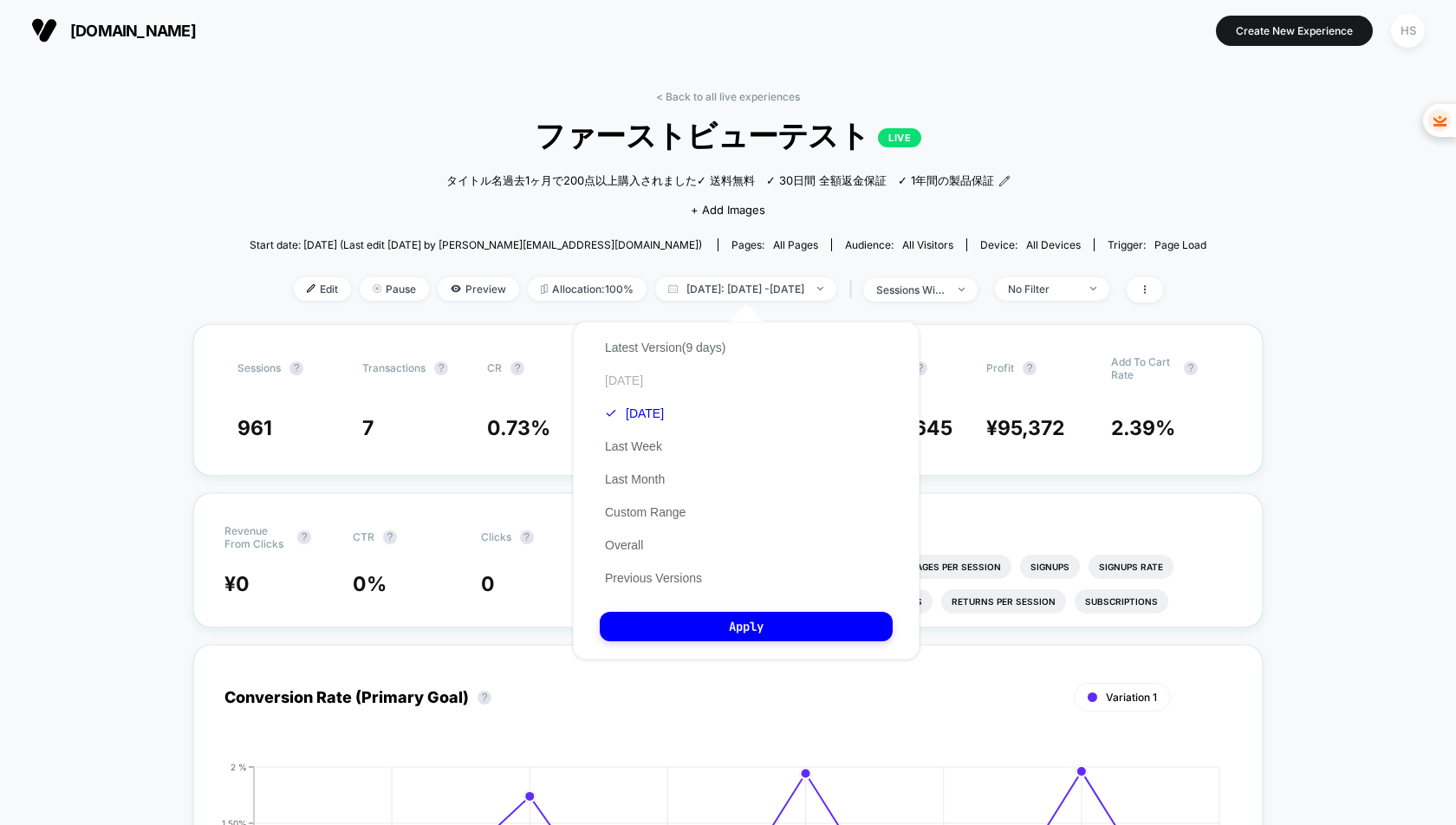
click at [628, 381] on button "[DATE]" at bounding box center [624, 381] width 48 height 16
click at [716, 625] on button "Apply" at bounding box center [746, 627] width 292 height 30
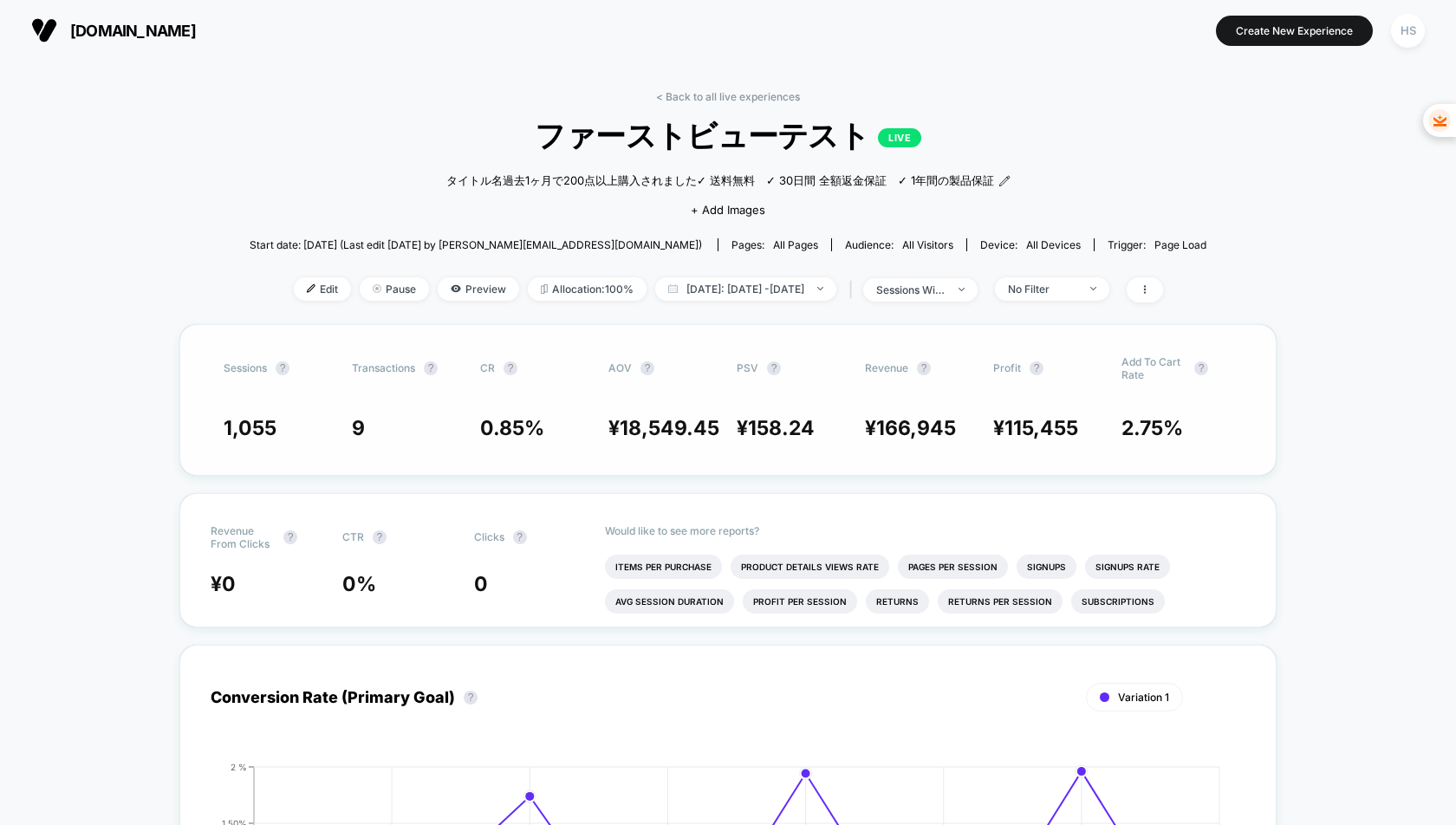
click at [830, 432] on div "Sessions ? Transactions ? CR ? AOV ? PSV ? Revenue ? Profit ? Add To Cart Rate …" at bounding box center [728, 400] width 1097 height 152
click at [561, 301] on span "Allocation: 100%" at bounding box center [587, 289] width 118 height 23
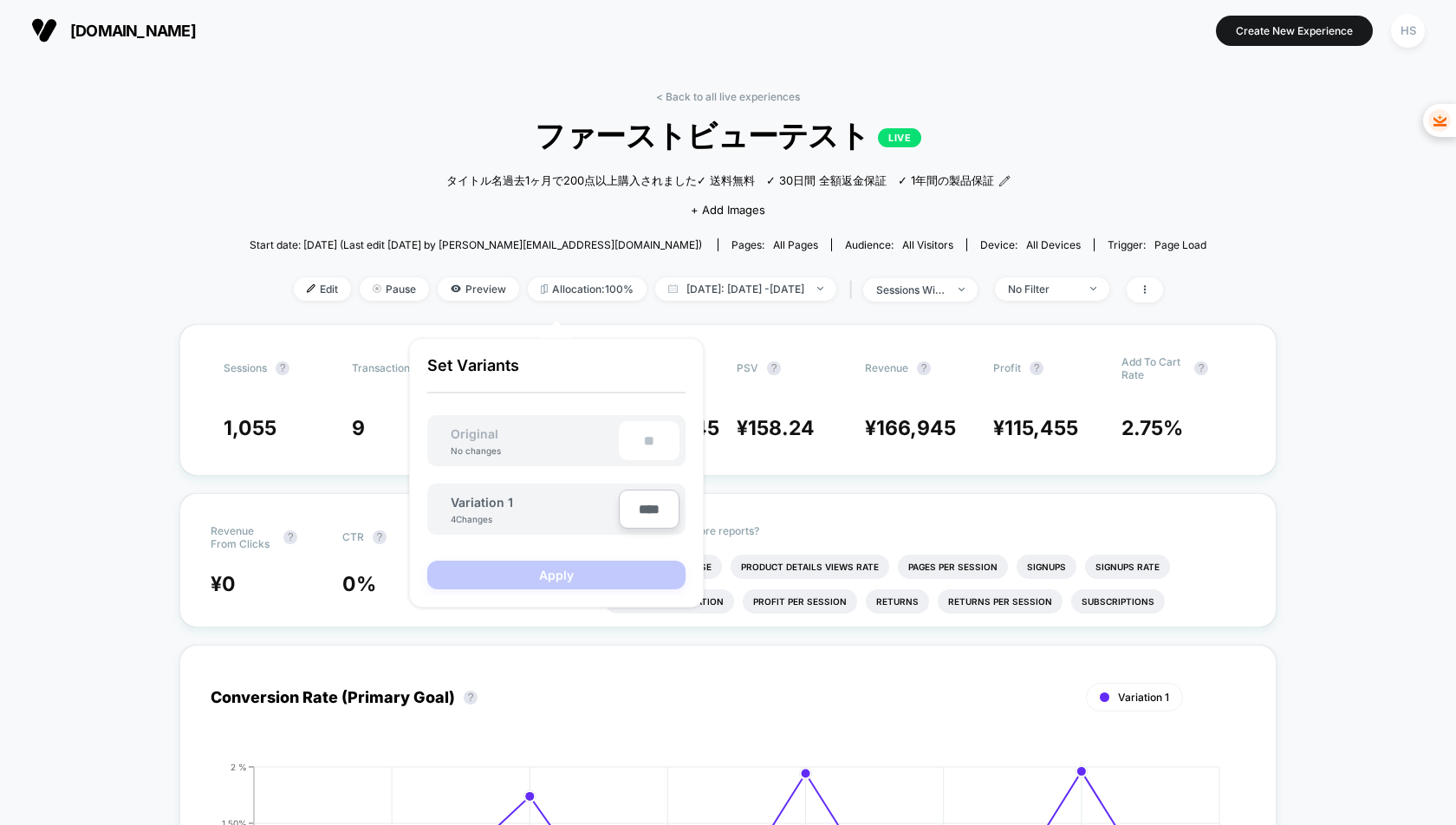
click at [692, 322] on div "Are you sure you want to change the allocation? A new test version will be crea…" at bounding box center [556, 472] width 330 height 305
click at [381, 324] on div "< Back to all live experiences ファーストビューテスト LIVE タイトル名 過去1ヶ月で200点以上購入されました ✓ 送料無…" at bounding box center [728, 206] width 957 height 234
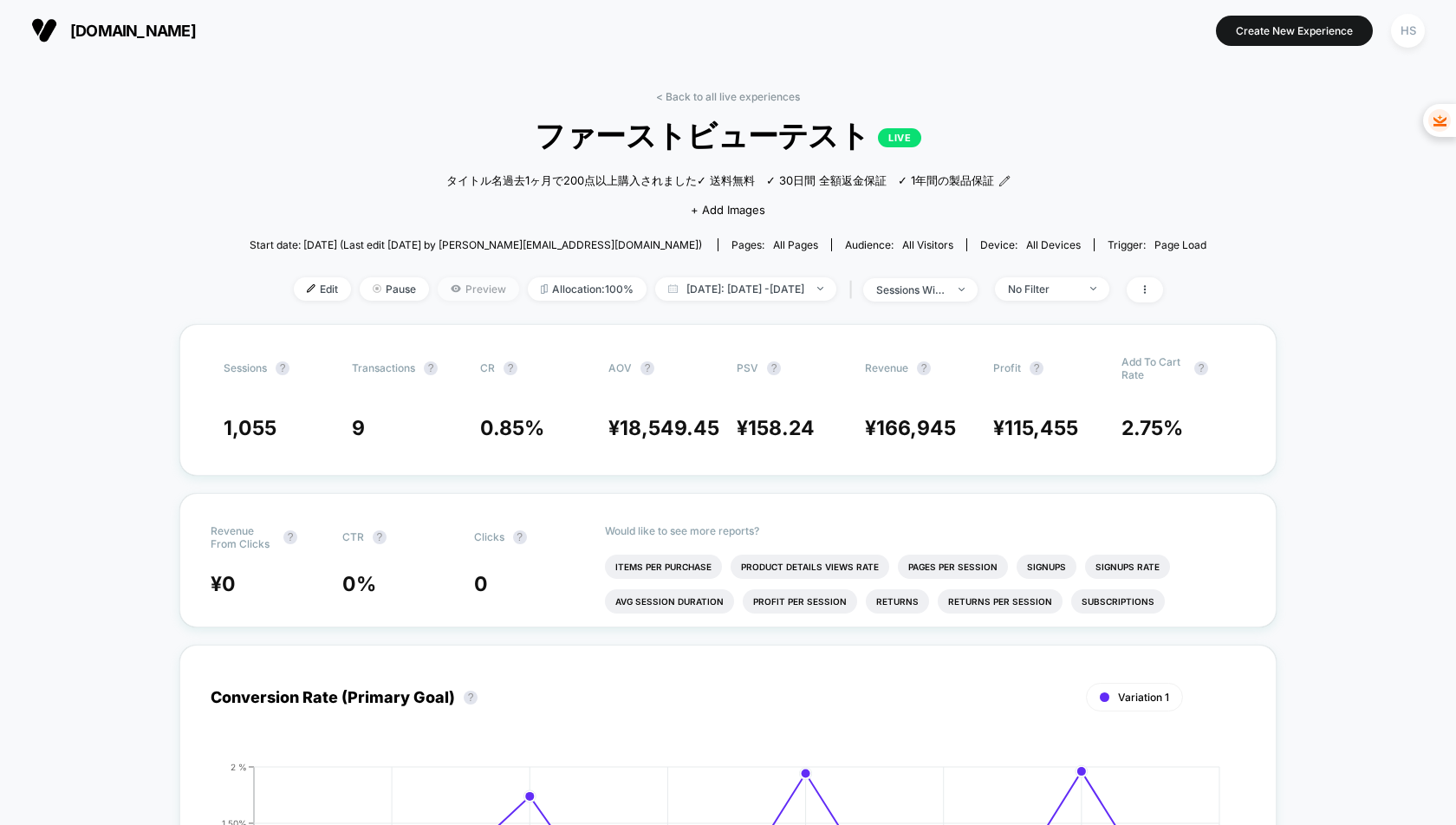
click at [441, 301] on span "Preview" at bounding box center [479, 289] width 81 height 23
